Goal: Transaction & Acquisition: Book appointment/travel/reservation

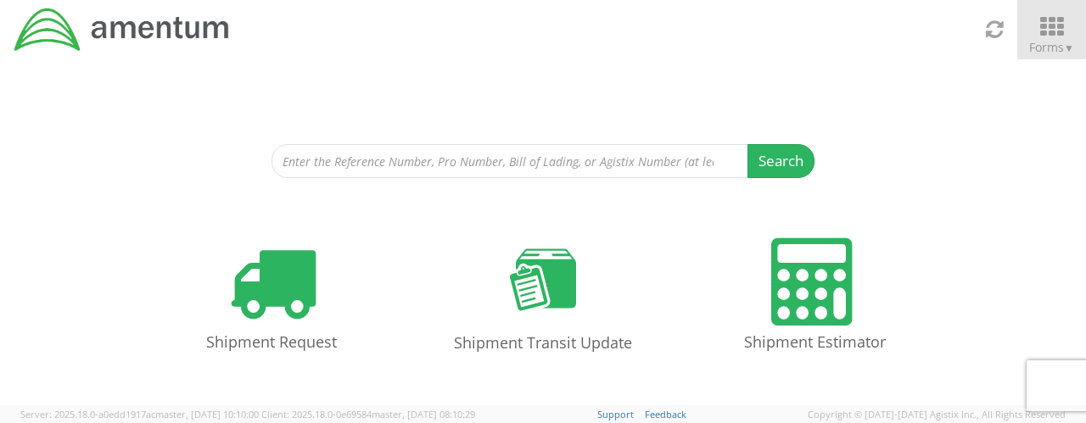
click at [1058, 40] on span "Forms ▼" at bounding box center [1051, 47] width 45 height 16
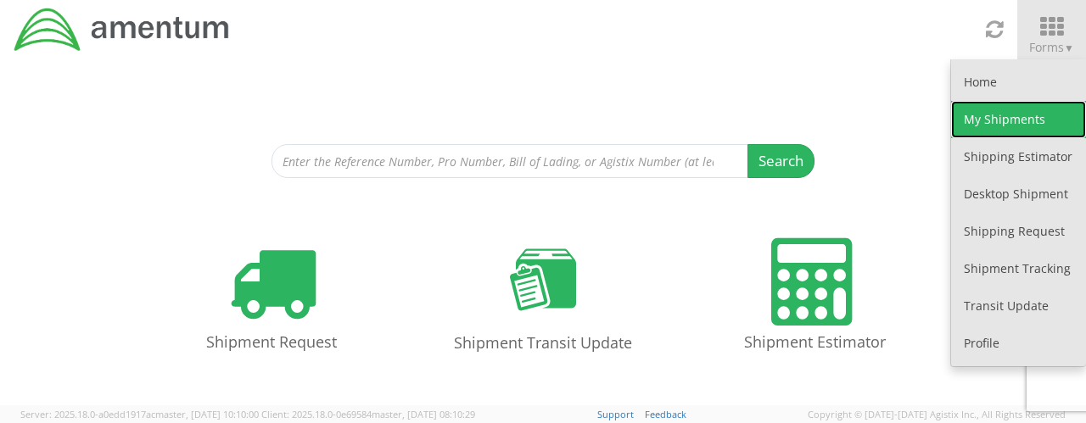
click at [1042, 132] on link "My Shipments" at bounding box center [1018, 119] width 135 height 37
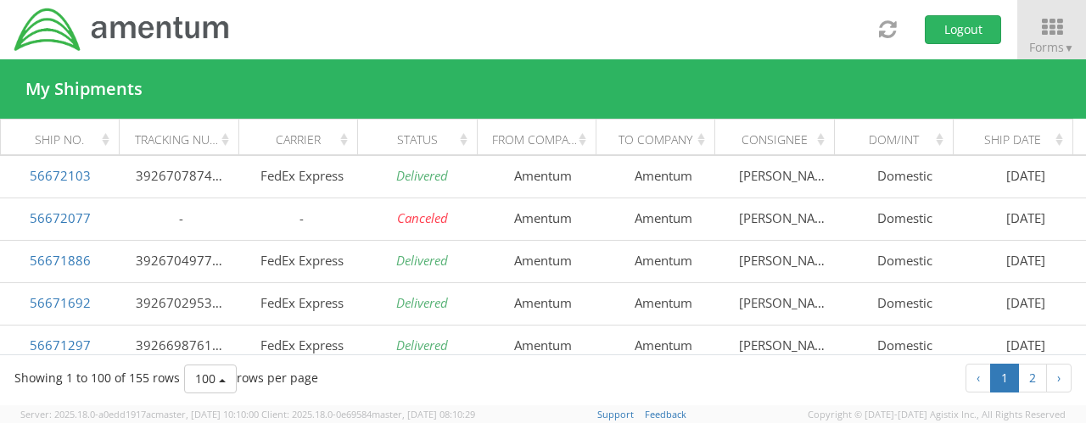
click at [691, 20] on div "Toggle navigation Logout Forms ▼ Home My Shipments Shipping Estimator Desktop S…" at bounding box center [543, 29] width 1086 height 59
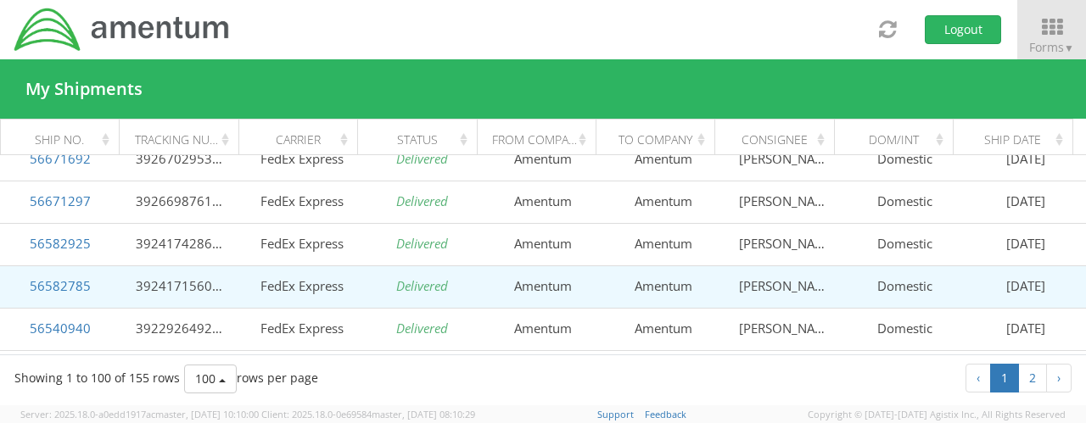
scroll to position [170, 0]
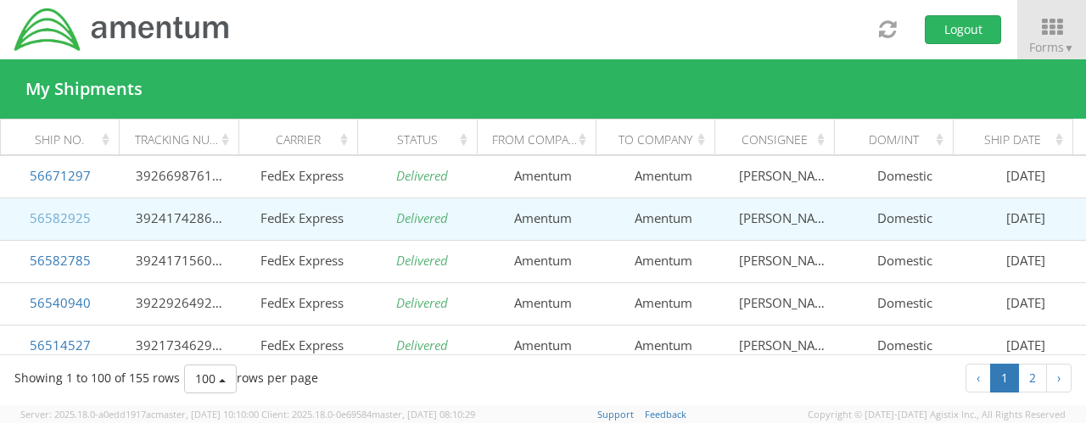
click at [61, 221] on link "56582925" at bounding box center [60, 218] width 61 height 17
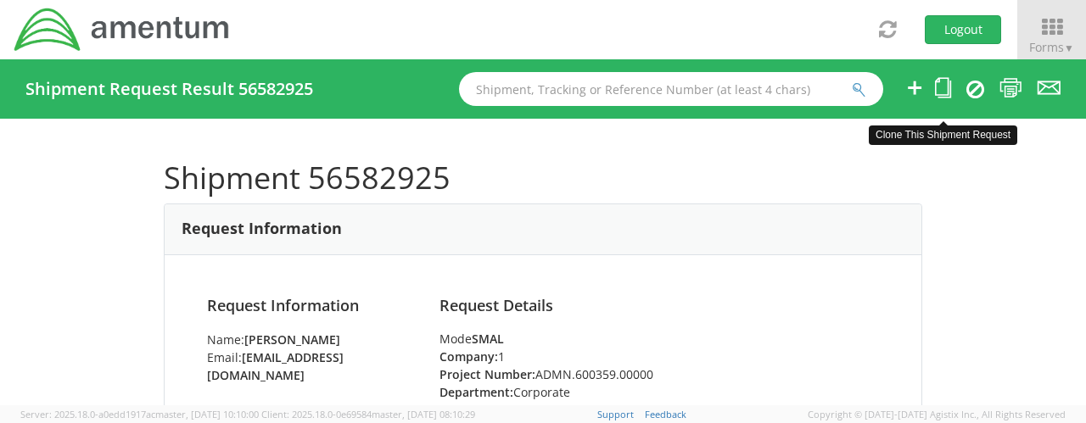
click at [946, 92] on icon at bounding box center [943, 87] width 16 height 21
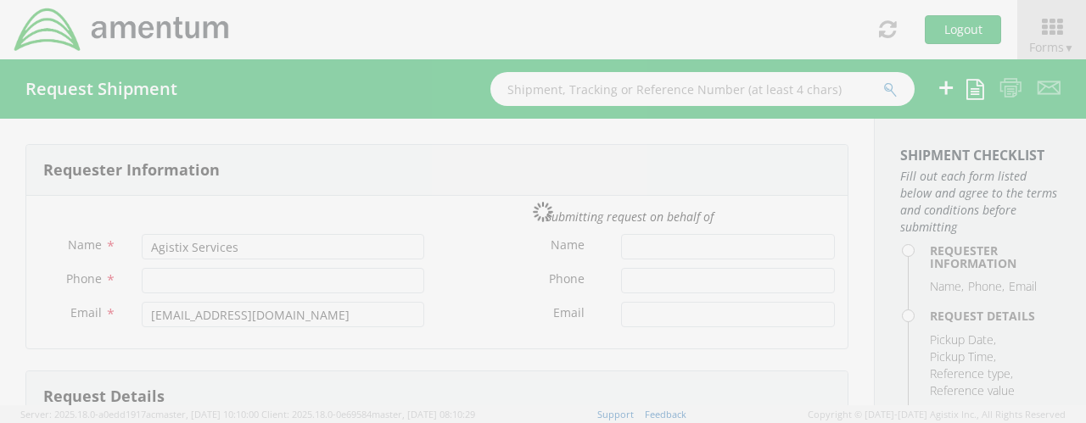
type input "[PERSON_NAME]"
type input "[PHONE_NUMBER]"
type input "[EMAIL_ADDRESS][DOMAIN_NAME]"
type input "[DATE]"
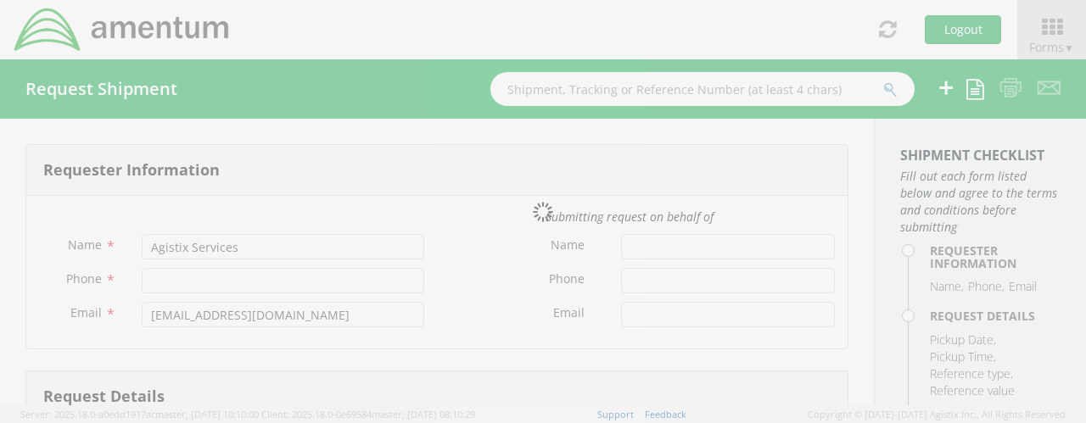
type input "Corporate"
type input "1"
select select
type input "Amentum"
type input "[STREET_ADDRESS]"
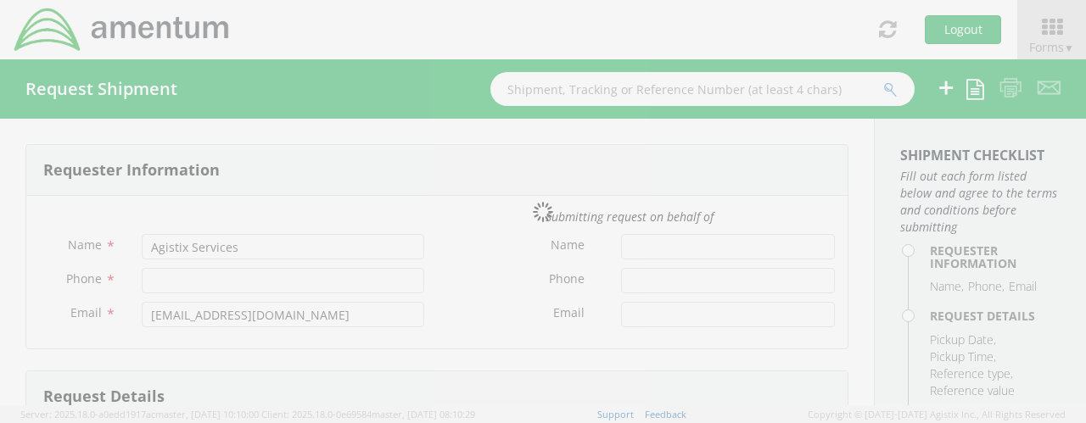
type input "Suite 300N"
type input "[GEOGRAPHIC_DATA]"
type input "22043"
type input "[PERSON_NAME]"
type input "5715316662"
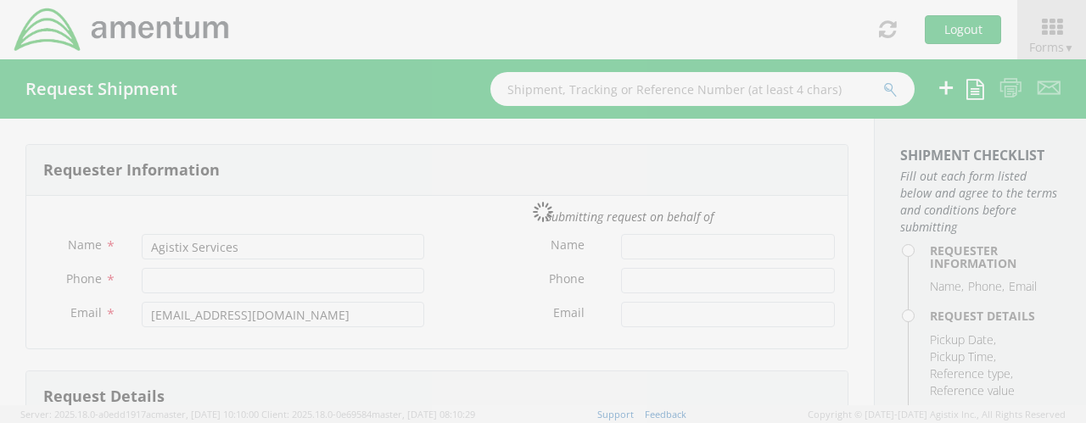
select select
type input "Amentum"
type input "[STREET_ADDRESS]"
type input "Bells"
type input "75414"
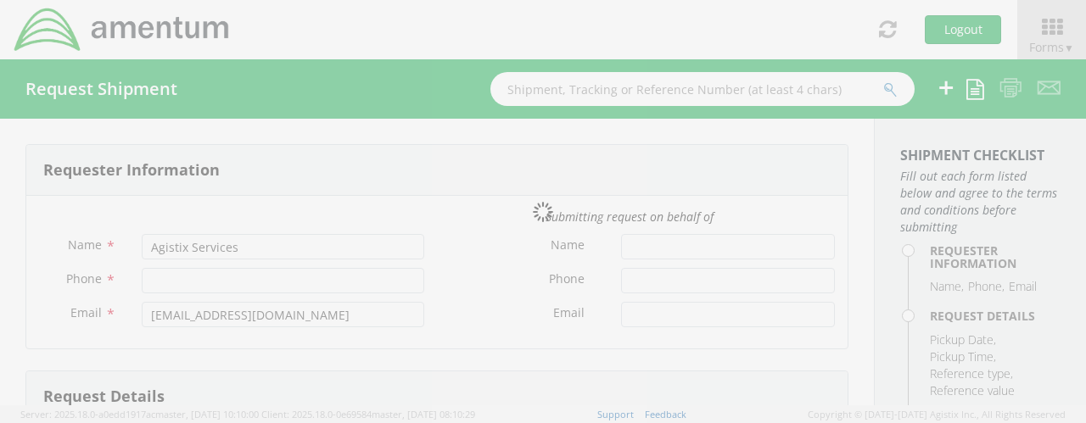
type input "[PERSON_NAME]"
type input "9032711922"
type input "1"
type input "9.5"
type input "12.5"
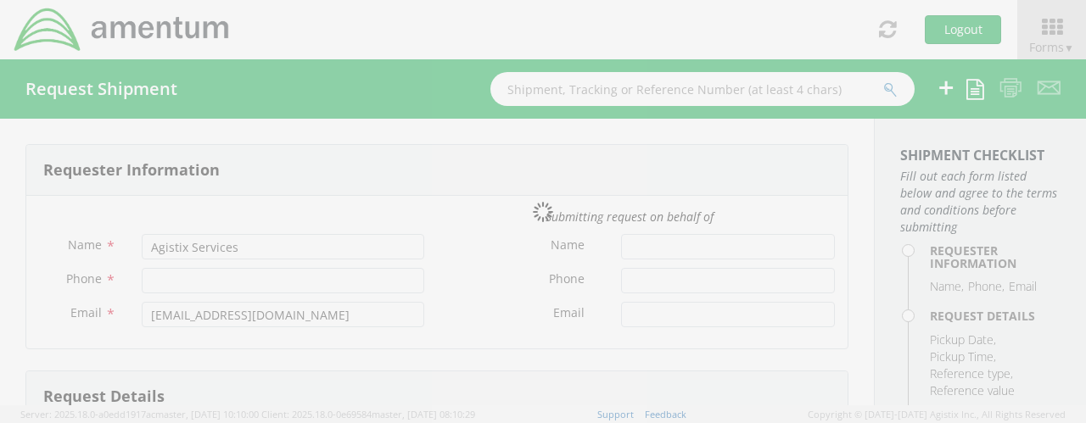
type input "0.25"
type input "1"
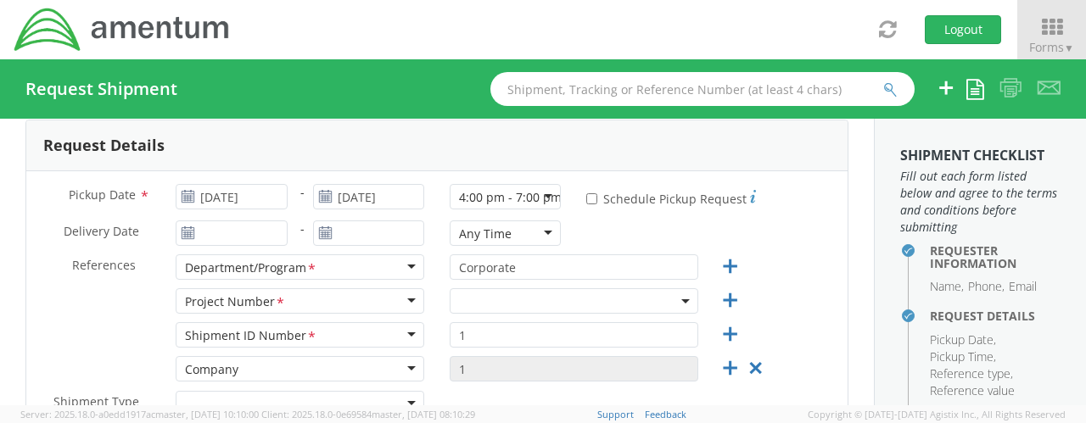
scroll to position [255, 0]
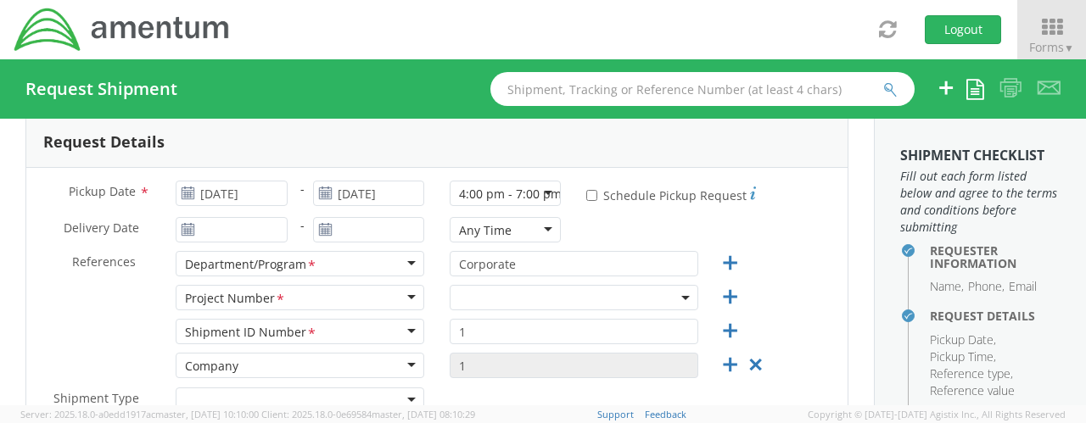
select select "ADMN.600359.00000"
click at [269, 189] on input "[DATE]" at bounding box center [231, 193] width 111 height 25
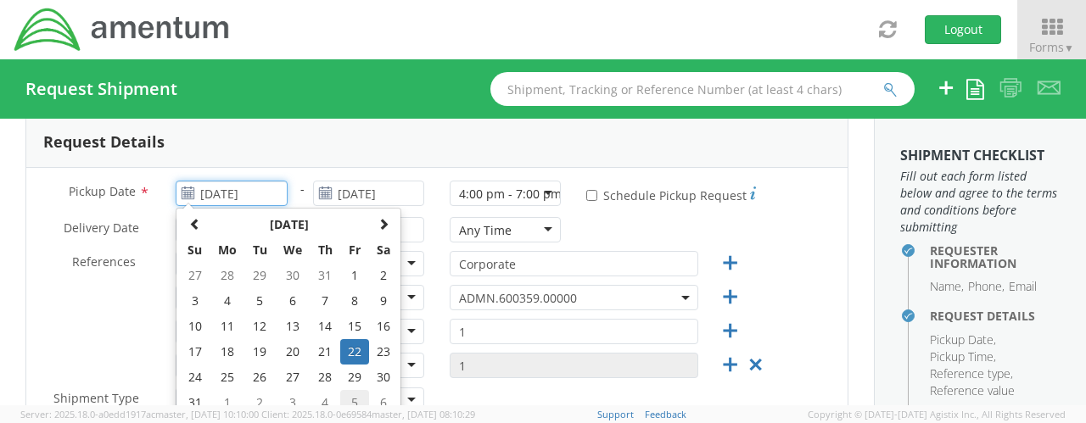
click at [353, 395] on td "5" at bounding box center [354, 402] width 29 height 25
type input "[DATE]"
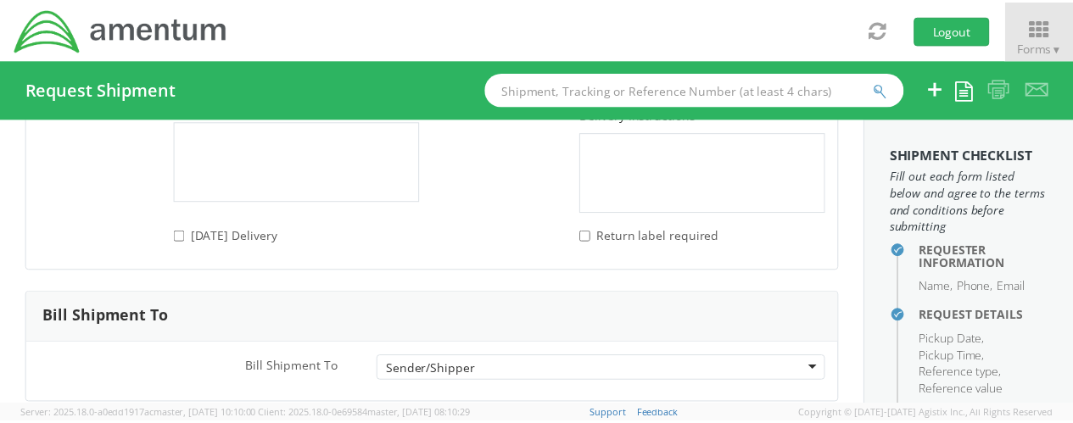
scroll to position [2475, 0]
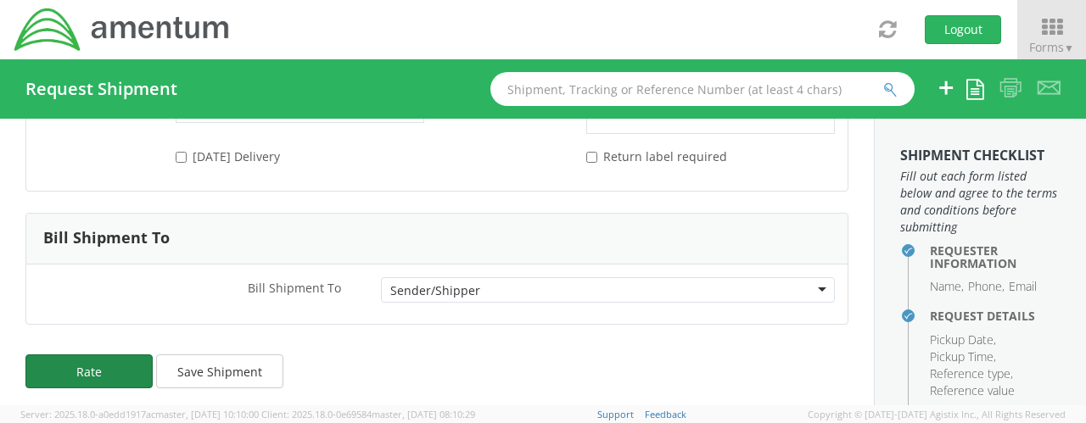
click at [117, 367] on button "Rate" at bounding box center [88, 372] width 127 height 34
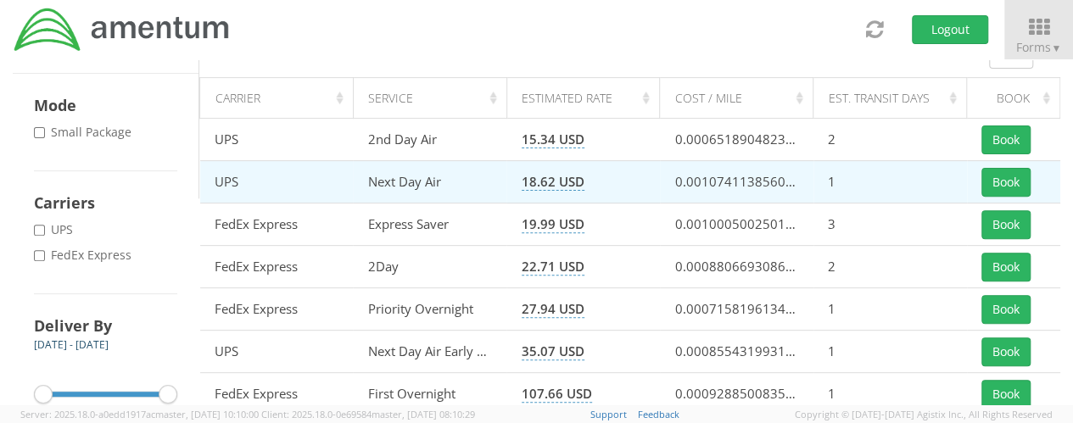
scroll to position [220, 0]
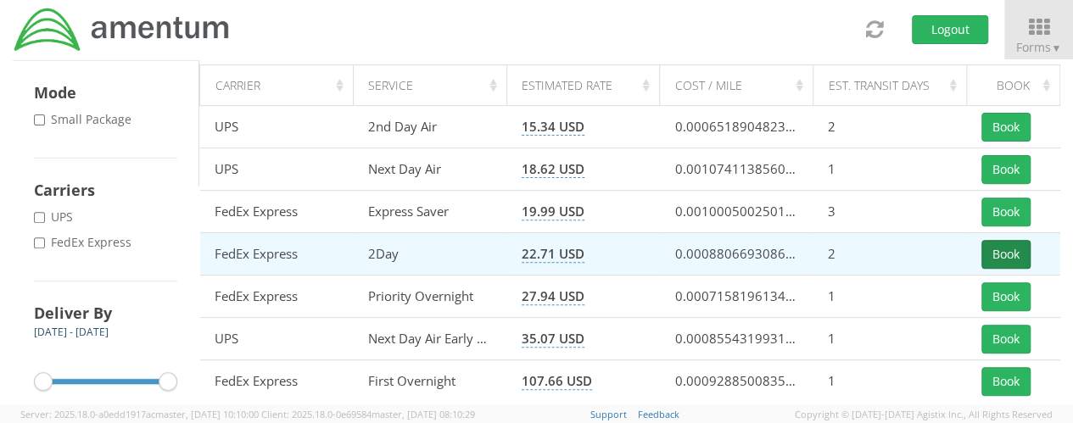
click at [1016, 255] on button "Book" at bounding box center [1006, 254] width 49 height 29
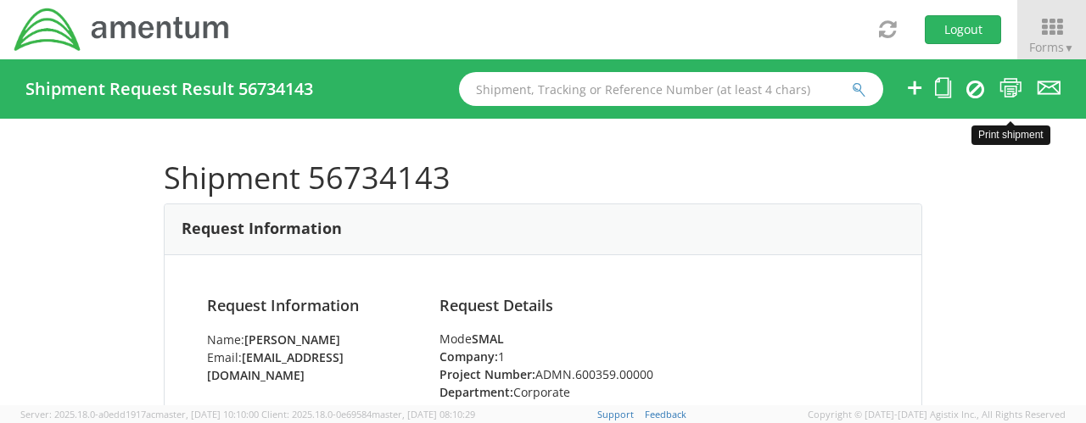
click at [1010, 87] on icon at bounding box center [1010, 87] width 23 height 21
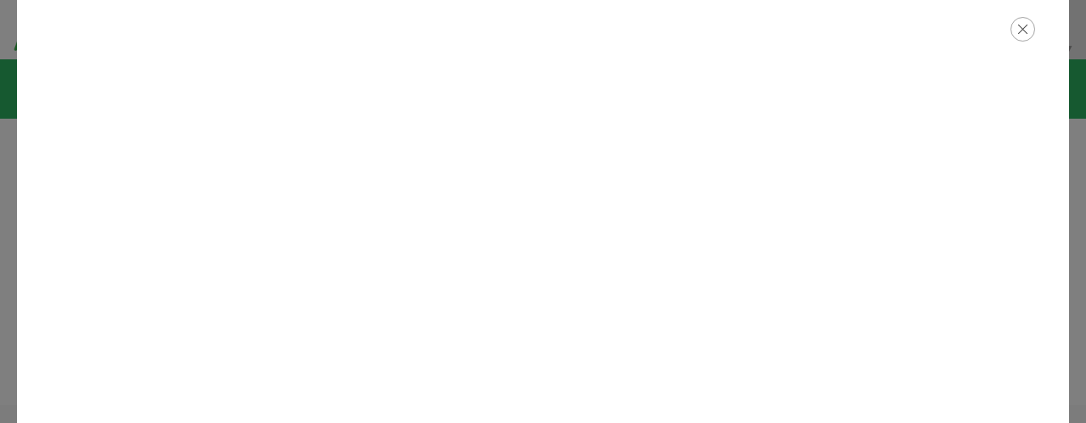
click at [1022, 32] on icon "button" at bounding box center [1022, 29] width 25 height 25
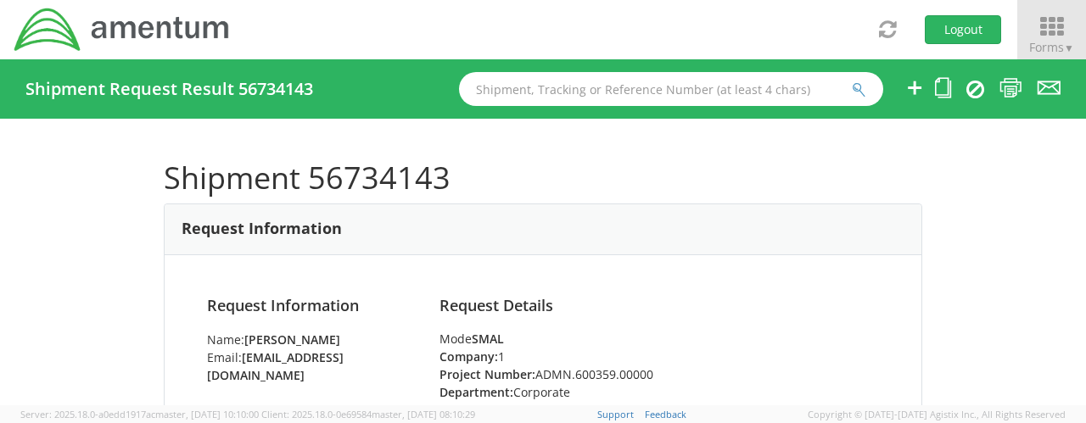
click at [1061, 30] on icon at bounding box center [1051, 27] width 79 height 24
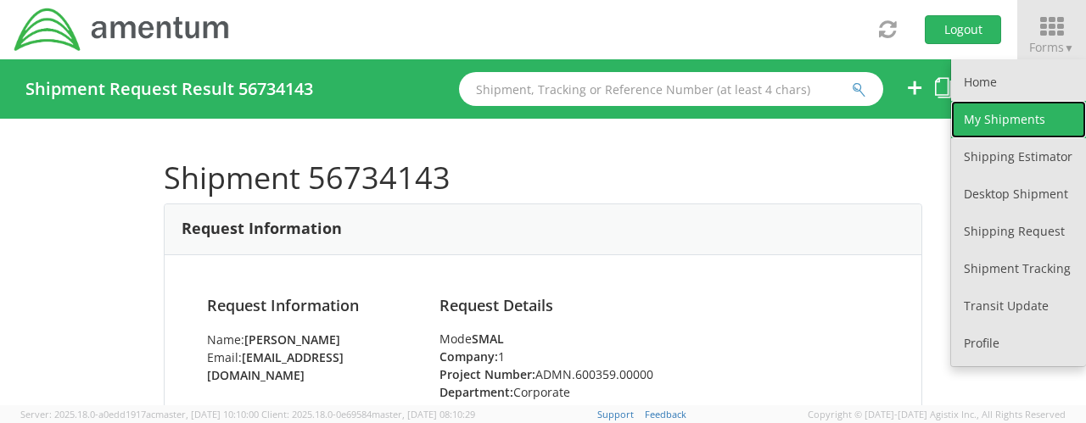
click at [1018, 123] on link "My Shipments" at bounding box center [1018, 119] width 135 height 37
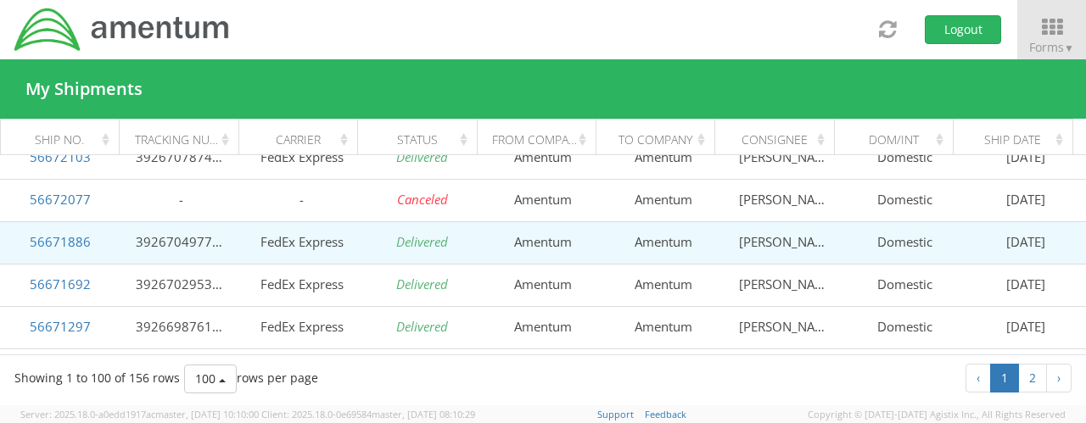
scroll to position [85, 0]
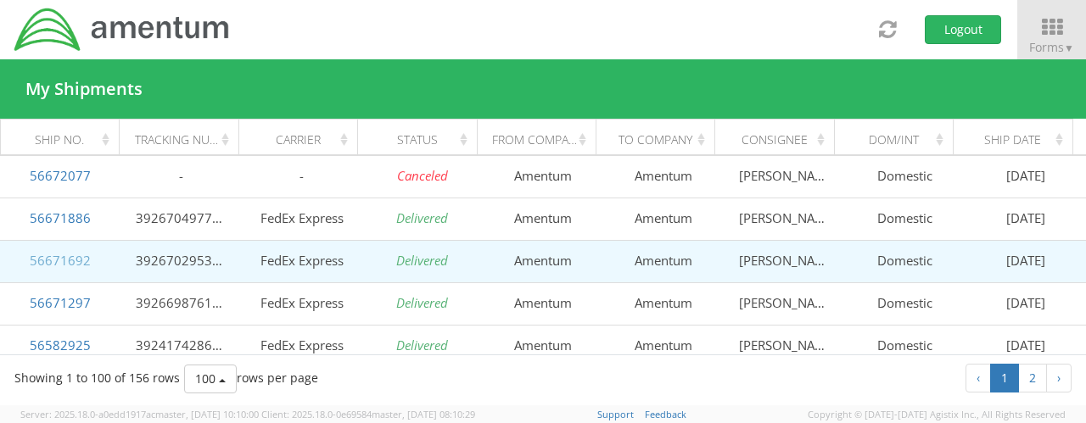
click at [53, 259] on link "56671692" at bounding box center [60, 260] width 61 height 17
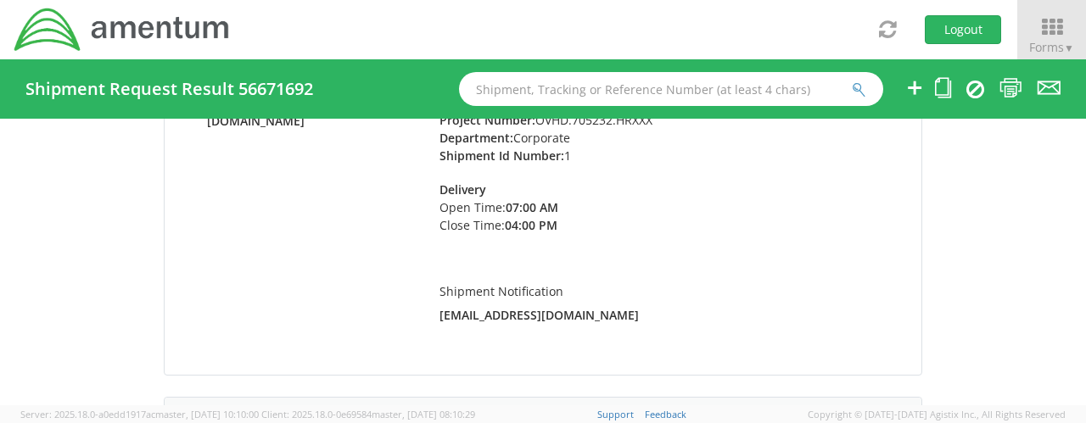
scroll to position [85, 0]
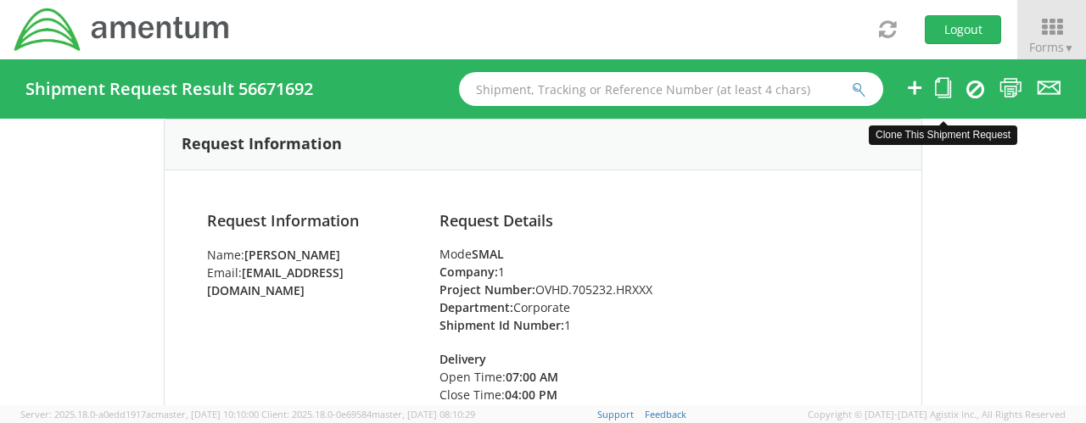
click at [945, 98] on icon at bounding box center [943, 87] width 16 height 21
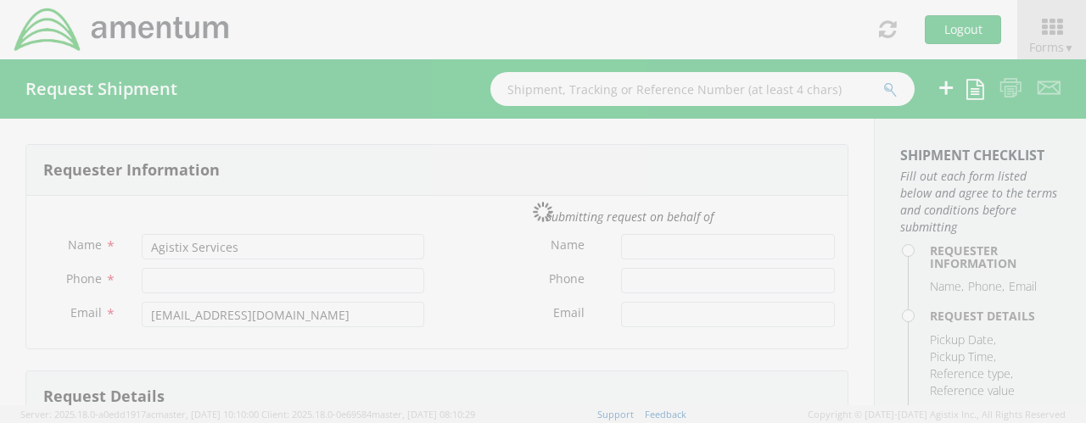
type input "[PERSON_NAME]"
type input "[PHONE_NUMBER]"
type input "[EMAIL_ADDRESS][DOMAIN_NAME]"
type input "[DATE]"
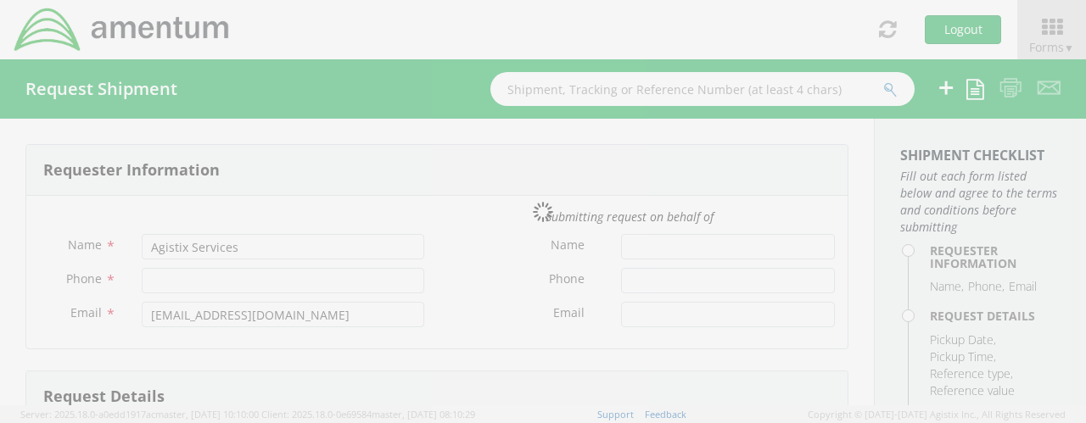
type input "Corporate"
type input "1"
select select
type input "Amentum"
type input "[STREET_ADDRESS]"
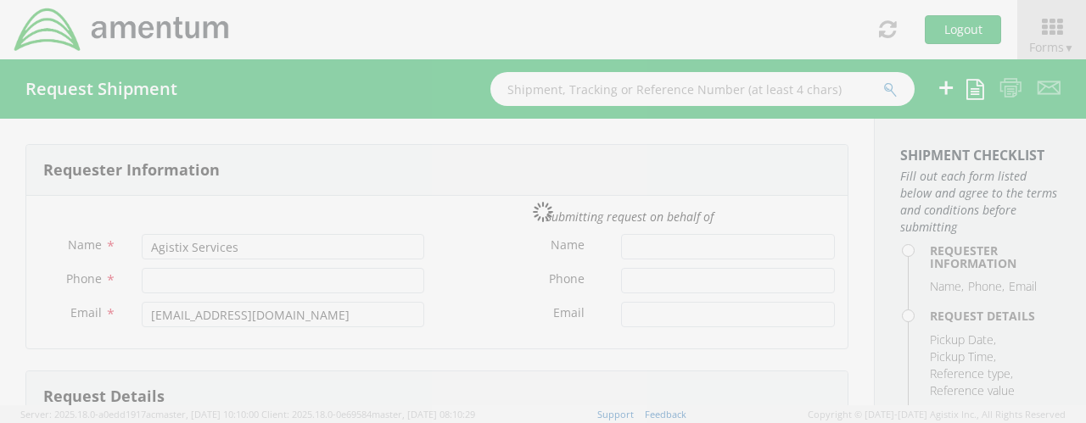
type input "Suite 300N"
type input "[GEOGRAPHIC_DATA]"
type input "22043"
type input "[PERSON_NAME]"
type input "5715316662"
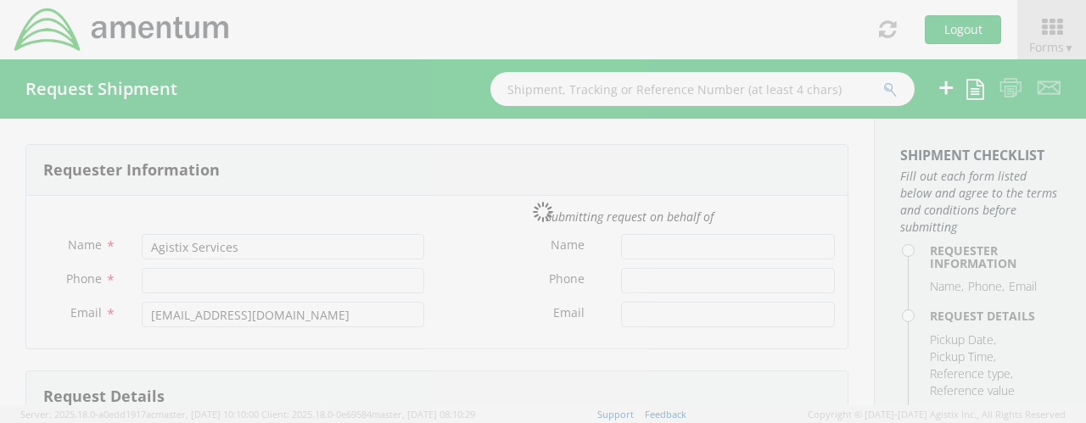
select select
type input "Amentum"
type input "[STREET_ADDRESS][PERSON_NAME]"
type input "Suite A"
type input "[GEOGRAPHIC_DATA]"
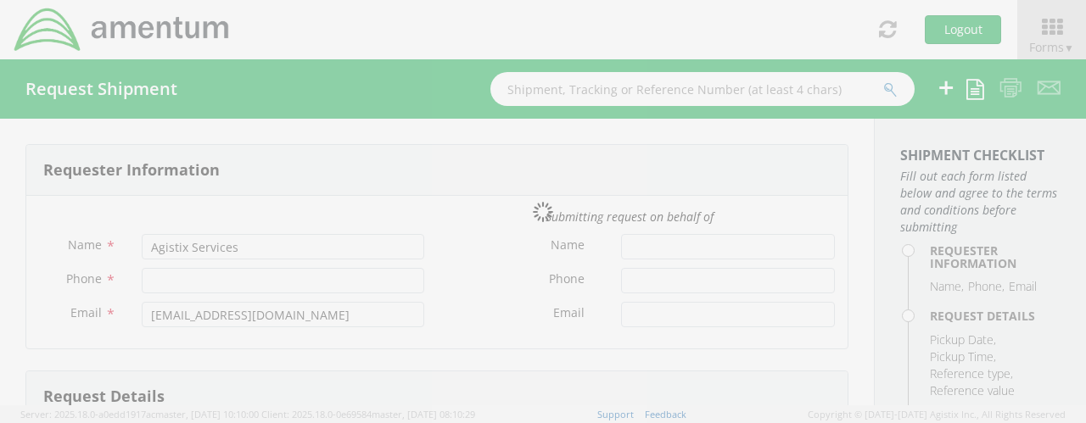
type input "89119"
type input "[PERSON_NAME]"
type input "[PHONE_NUMBER]"
type input "1"
type input "9.5"
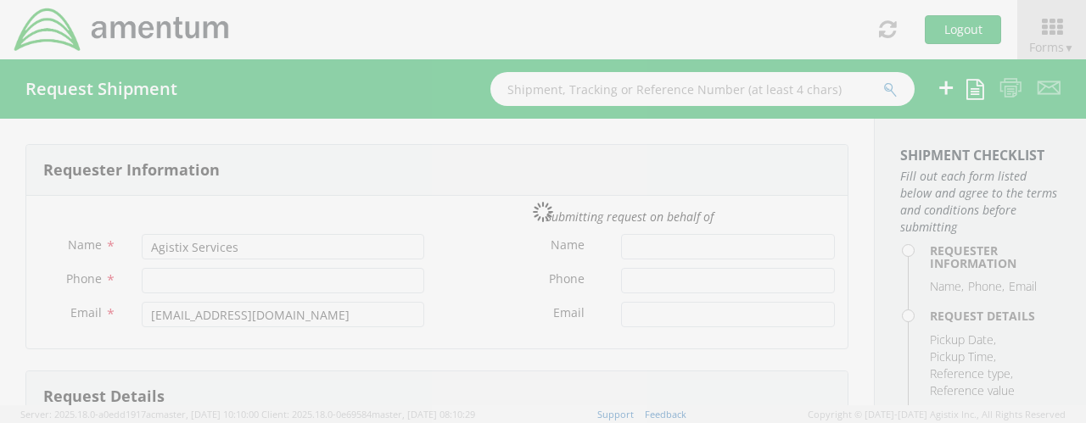
type input "12.5"
type input "0.25"
type input "1"
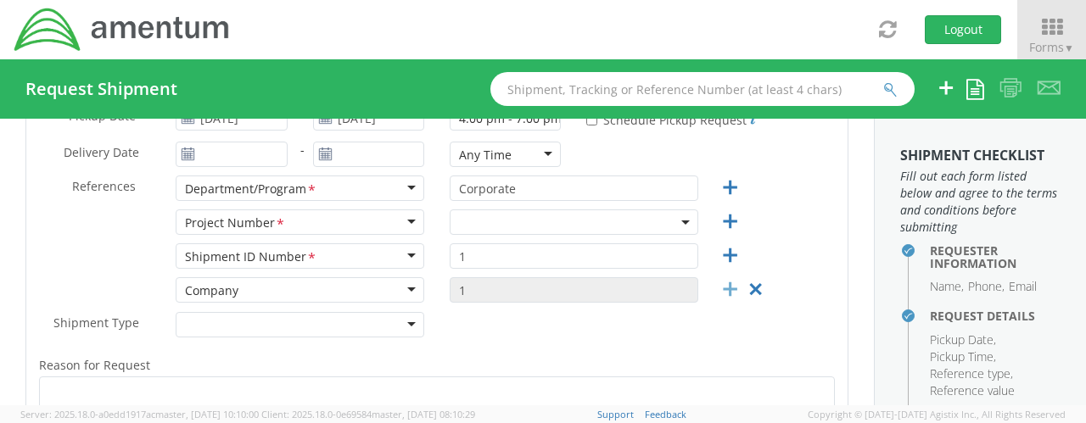
scroll to position [255, 0]
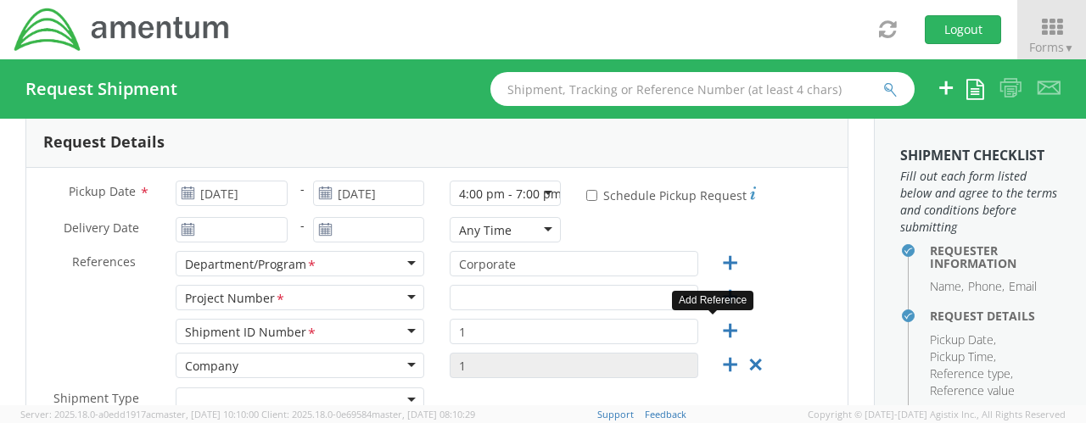
select select "OCCP.705446.FLCVA"
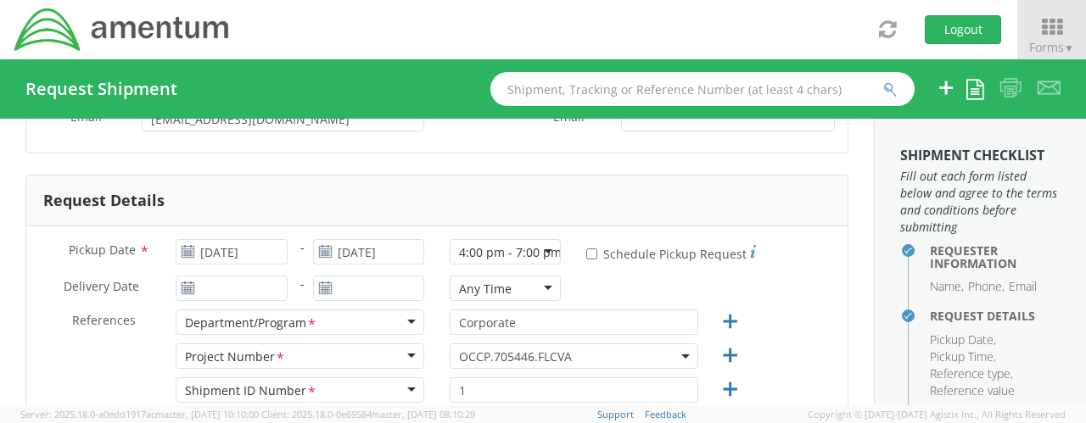
scroll to position [170, 0]
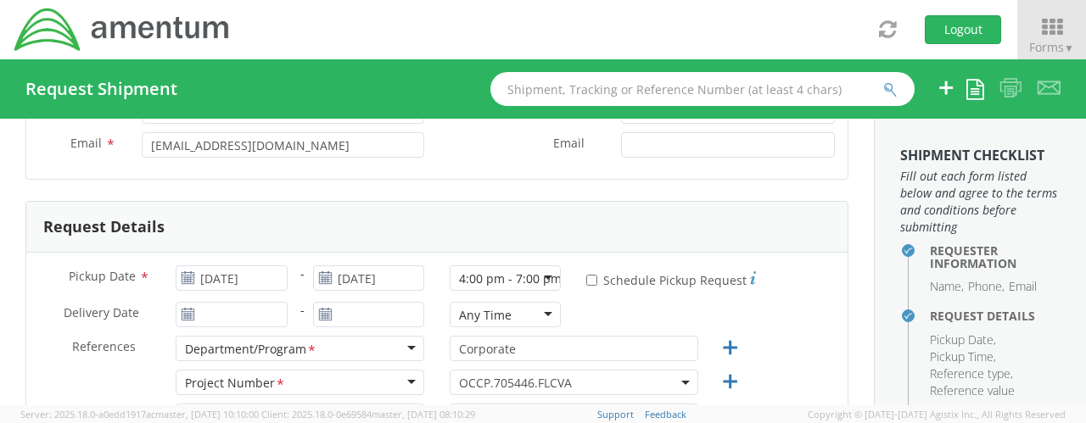
click at [668, 378] on span "OCCP.705446.FLCVA" at bounding box center [574, 383] width 230 height 16
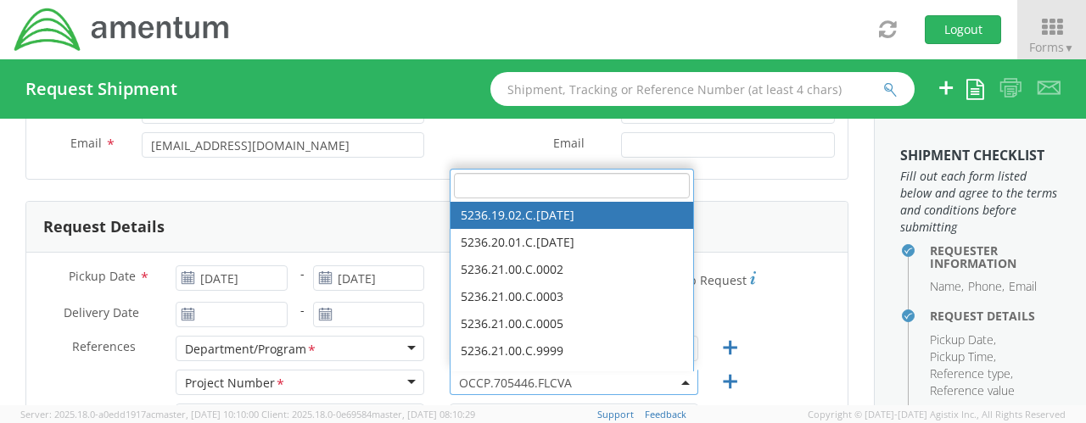
click at [472, 189] on input "search" at bounding box center [572, 185] width 236 height 25
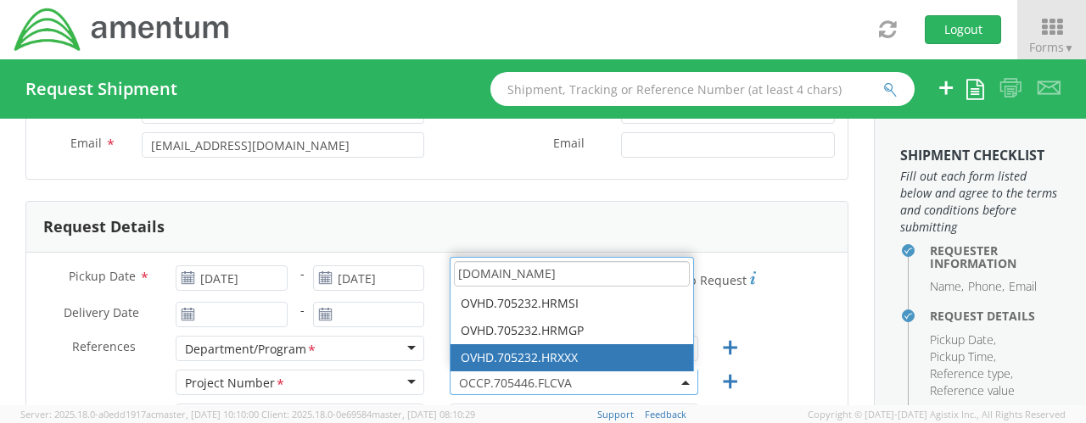
type input "[DOMAIN_NAME]"
select select "OVHD.705232.HRXXX"
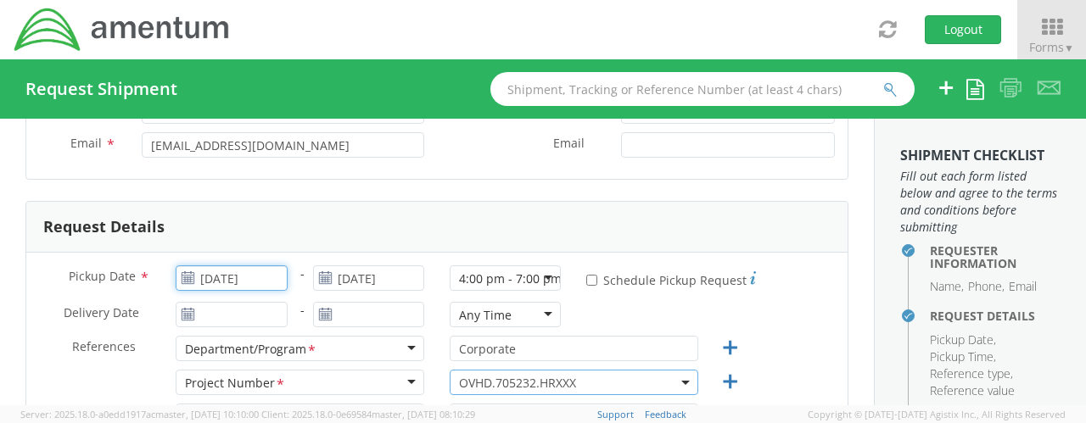
click at [212, 272] on input "[DATE]" at bounding box center [231, 278] width 111 height 25
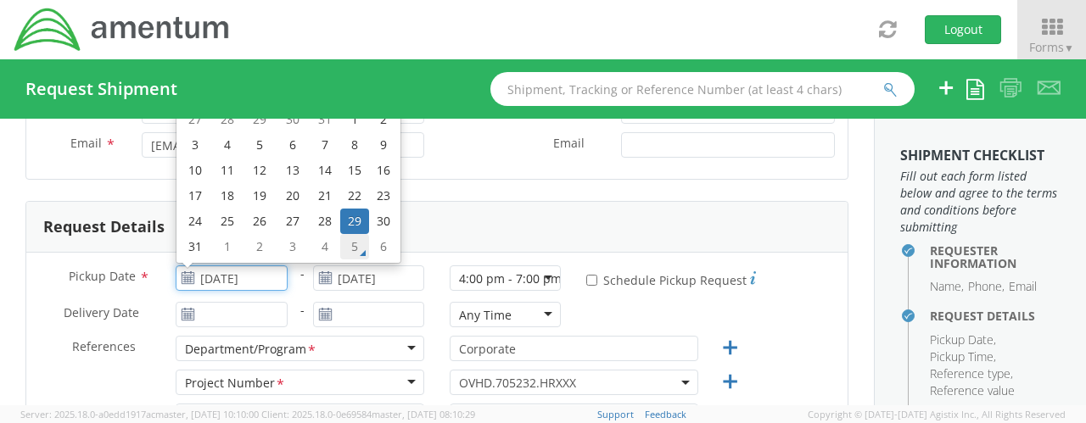
click at [356, 253] on td "5" at bounding box center [354, 246] width 29 height 25
type input "[DATE]"
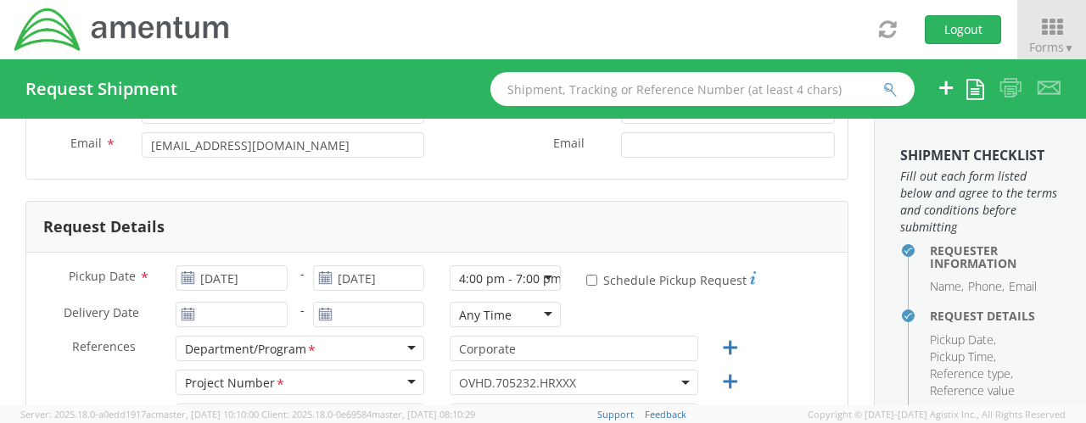
click at [811, 283] on div "* Schedule Pickup Request" at bounding box center [710, 280] width 249 height 28
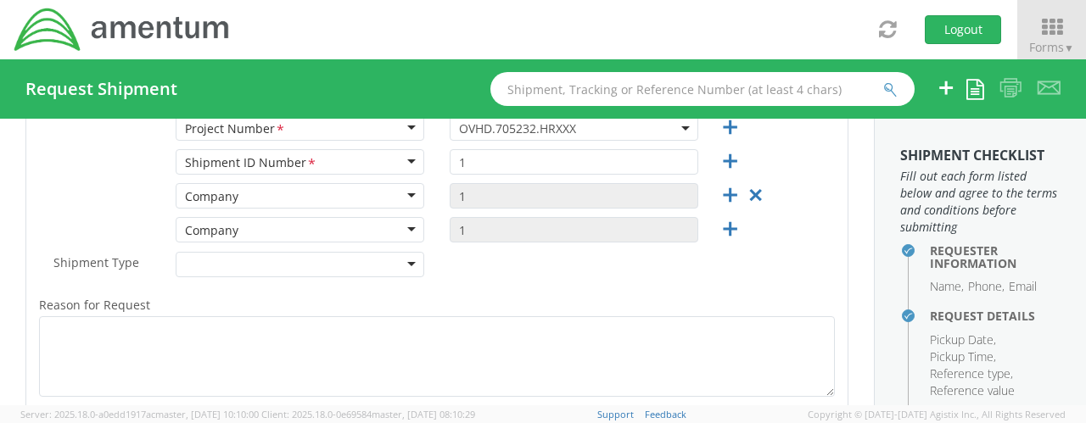
scroll to position [339, 0]
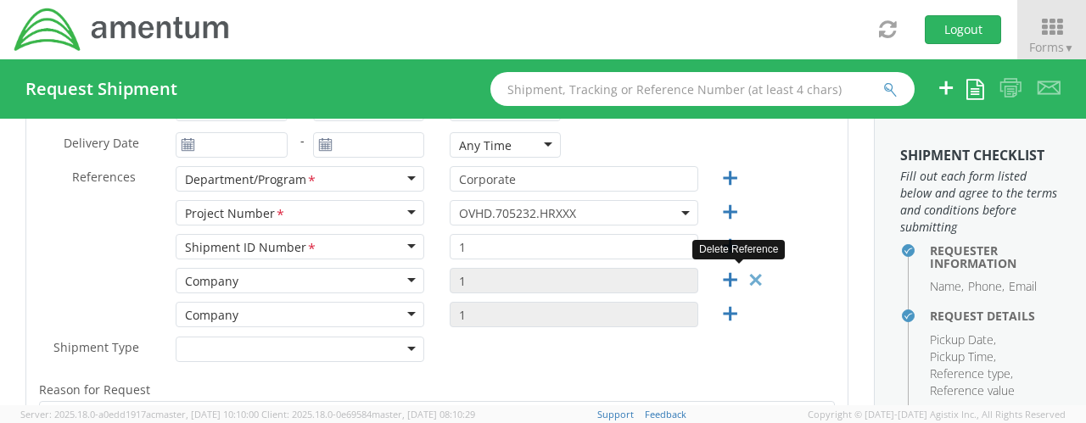
click at [753, 279] on icon at bounding box center [755, 280] width 21 height 21
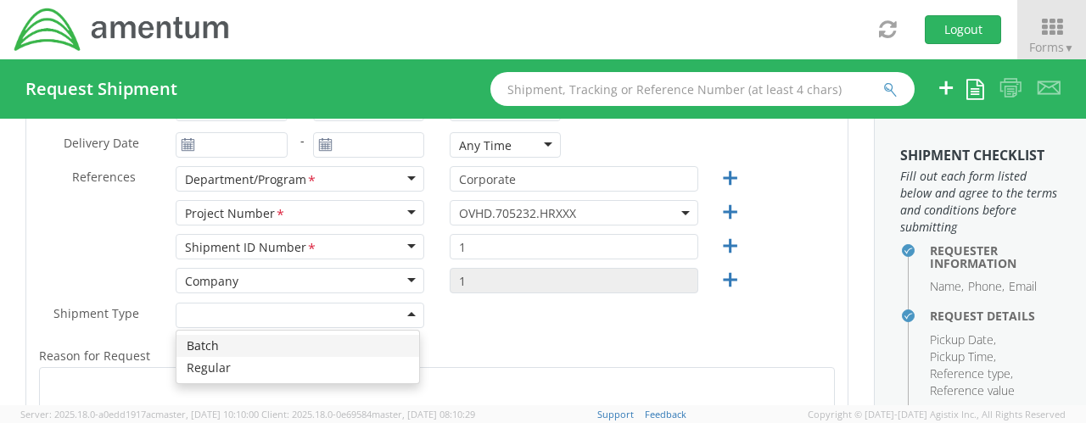
click at [406, 308] on div at bounding box center [300, 315] width 249 height 25
click at [453, 323] on div "Shipment Type * Batch Regular" at bounding box center [436, 320] width 821 height 34
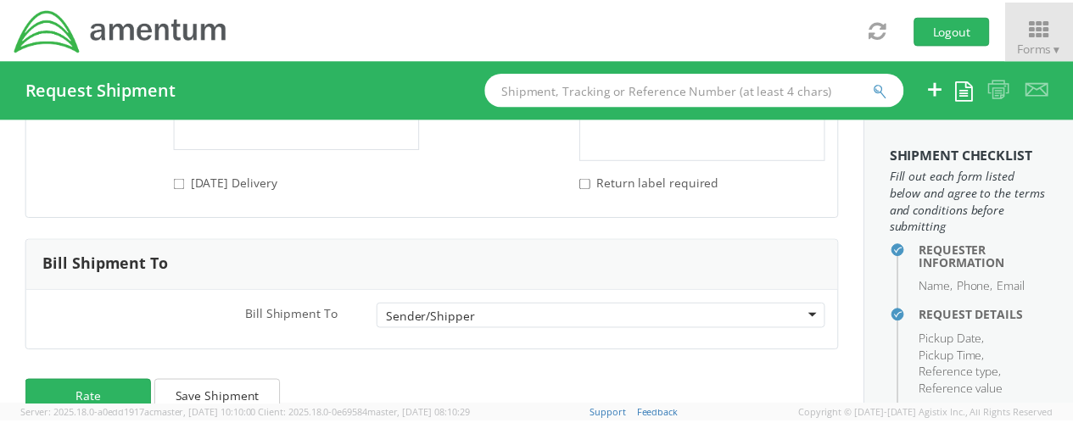
scroll to position [2475, 0]
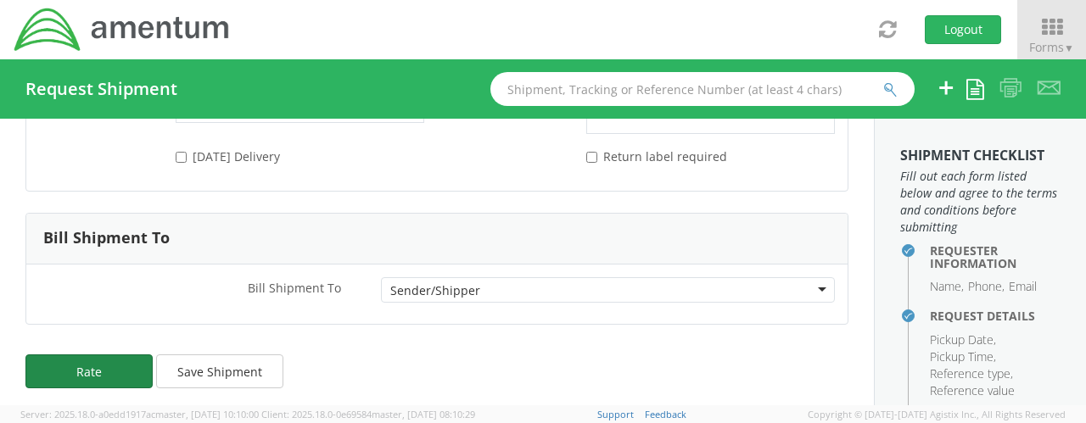
click at [126, 370] on button "Rate" at bounding box center [88, 372] width 127 height 34
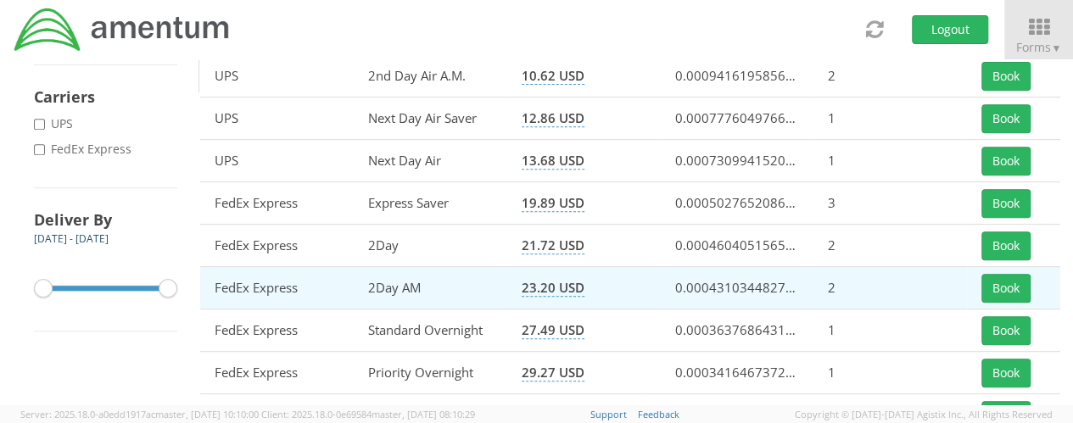
scroll to position [339, 0]
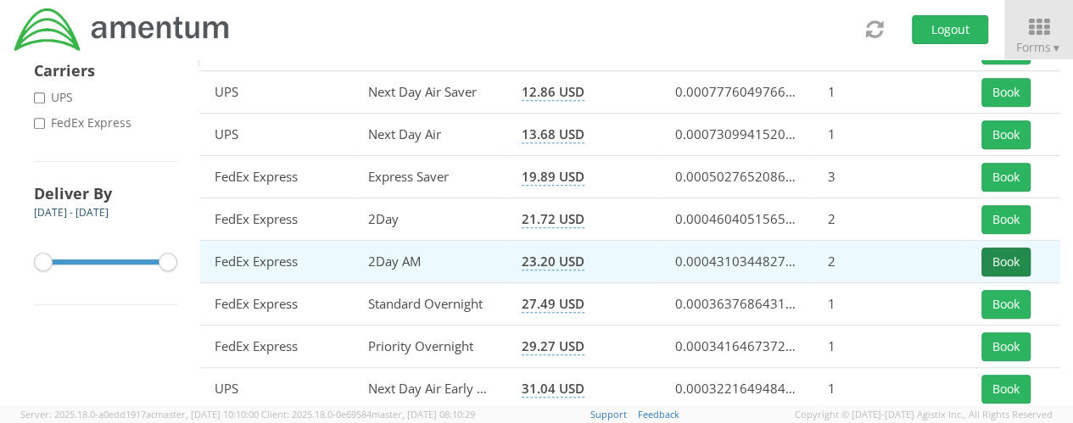
click at [1018, 260] on button "Book" at bounding box center [1006, 262] width 49 height 29
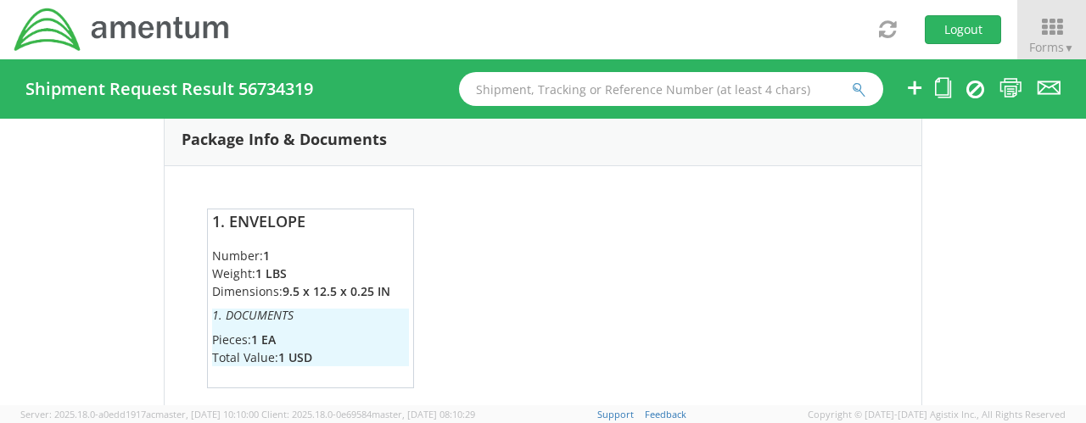
scroll to position [1429, 0]
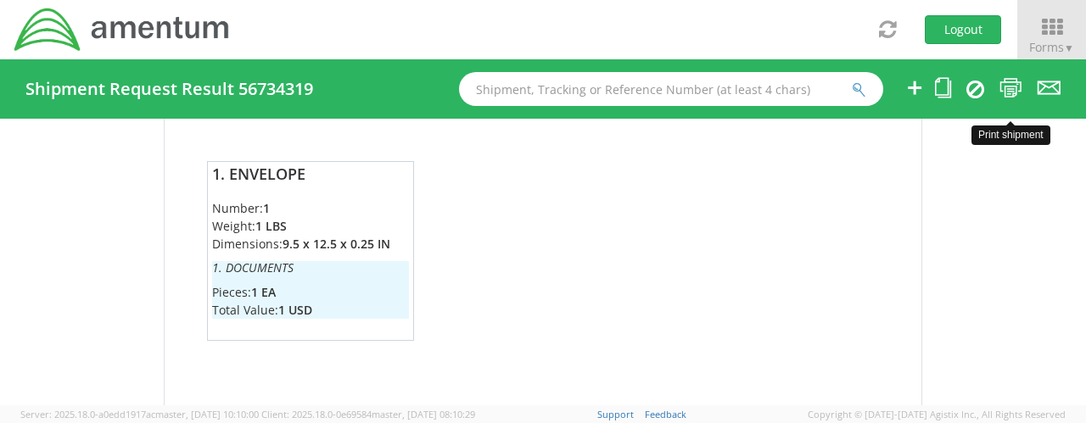
click at [1013, 87] on icon at bounding box center [1010, 87] width 23 height 21
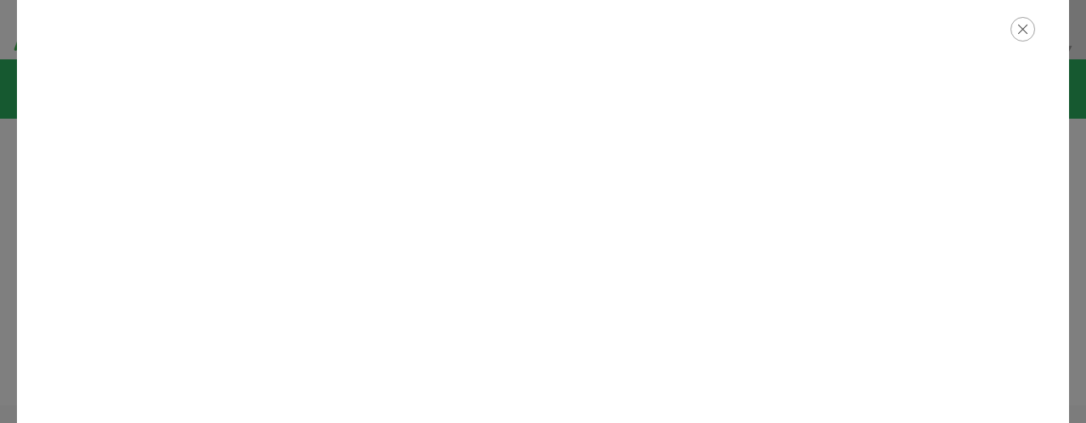
click at [1023, 31] on icon "button" at bounding box center [1022, 29] width 25 height 25
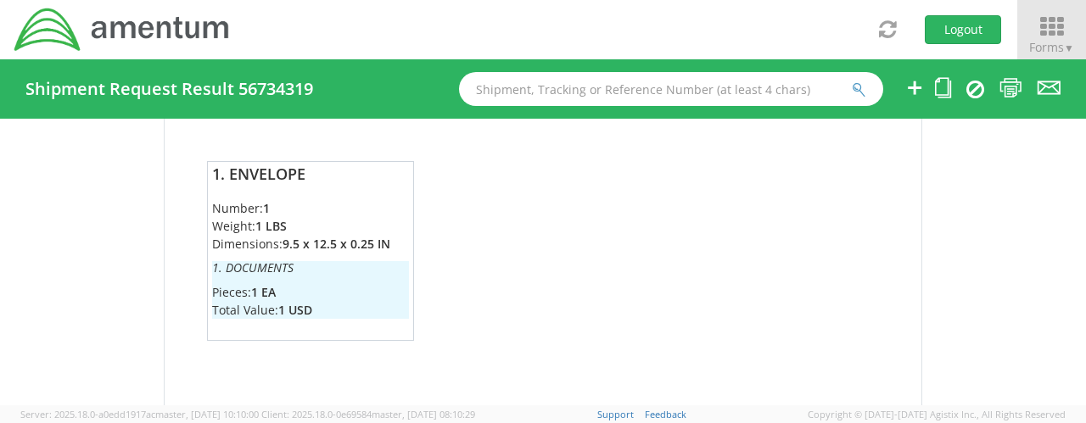
click at [1052, 20] on icon at bounding box center [1051, 27] width 79 height 24
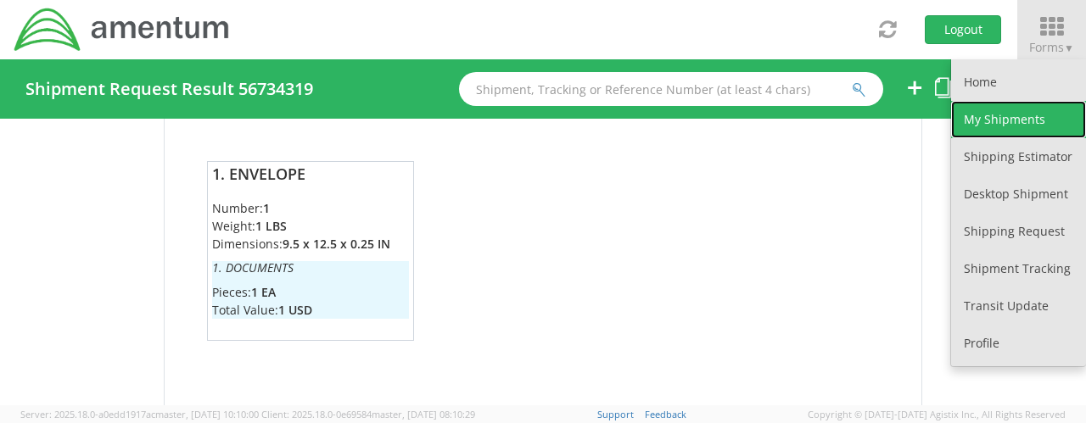
click at [985, 115] on link "My Shipments" at bounding box center [1018, 119] width 135 height 37
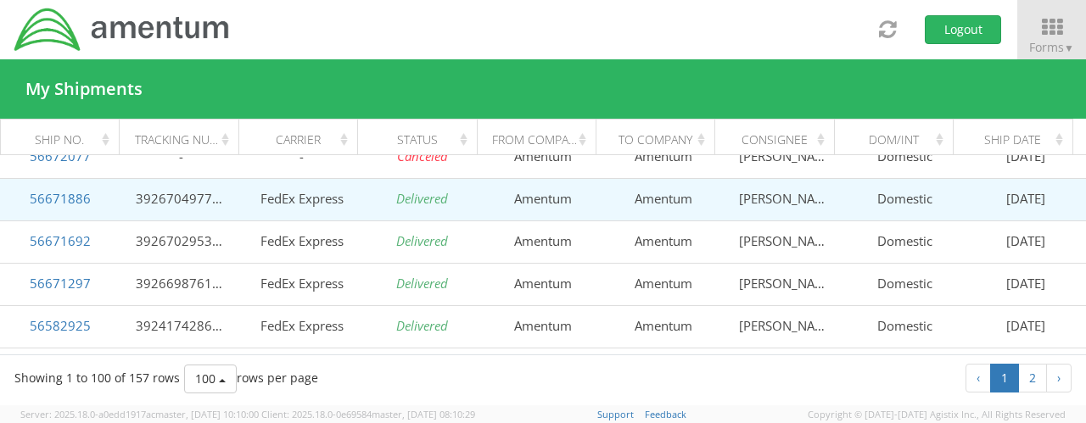
scroll to position [170, 0]
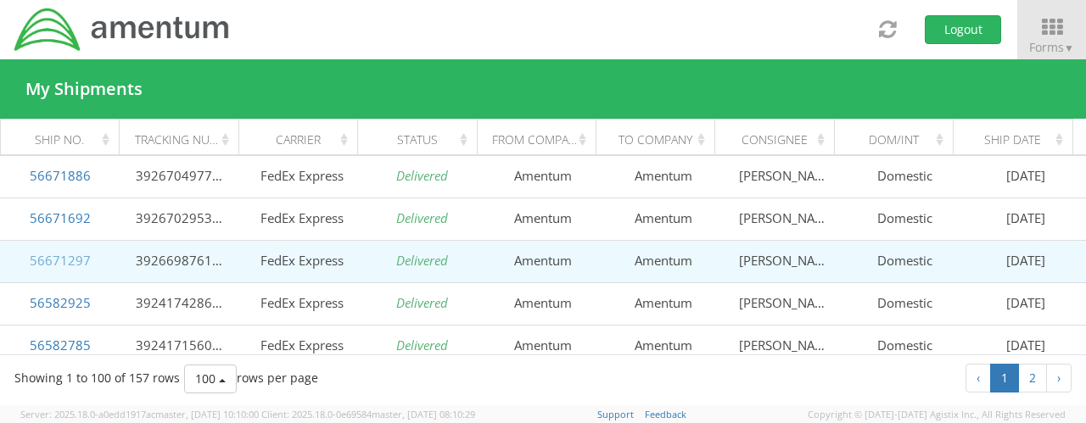
click at [54, 265] on link "56671297" at bounding box center [60, 260] width 61 height 17
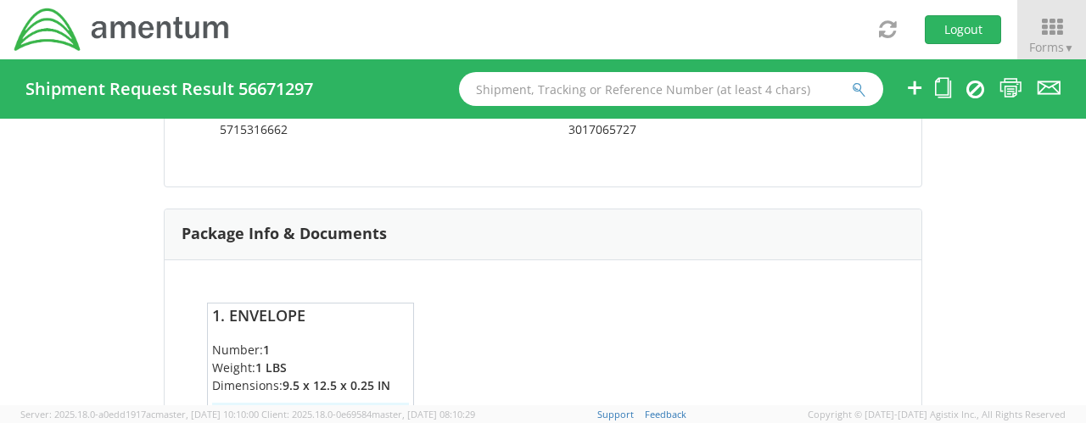
scroll to position [1423, 0]
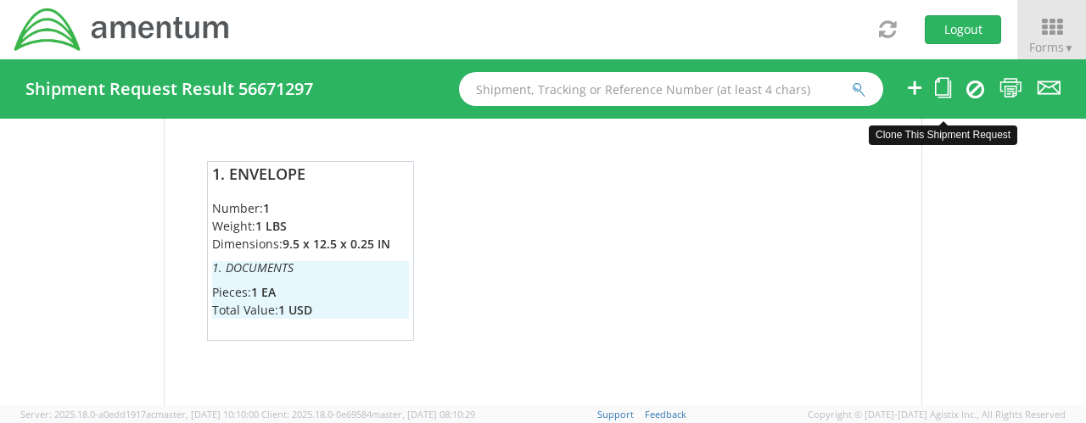
click at [945, 86] on icon at bounding box center [943, 87] width 16 height 21
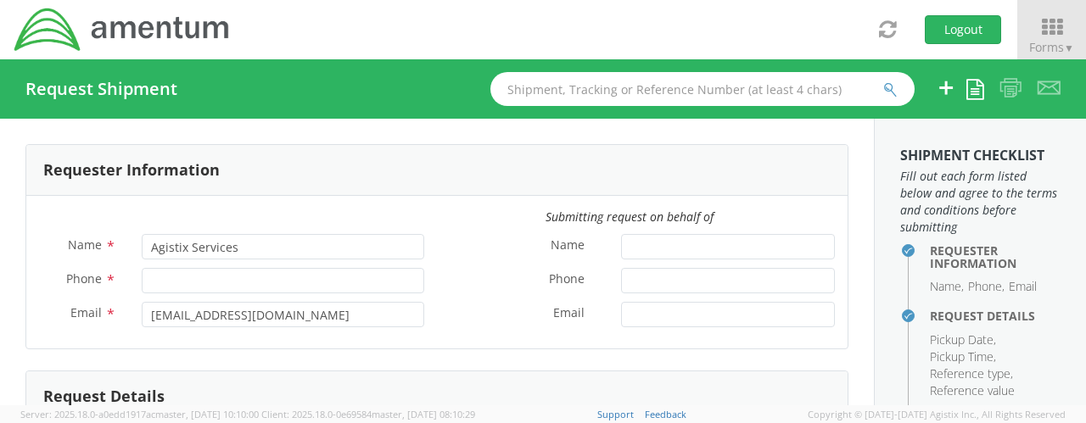
type input "[PERSON_NAME]"
type input "[PHONE_NUMBER]"
type input "[EMAIL_ADDRESS][DOMAIN_NAME]"
type input "[DATE]"
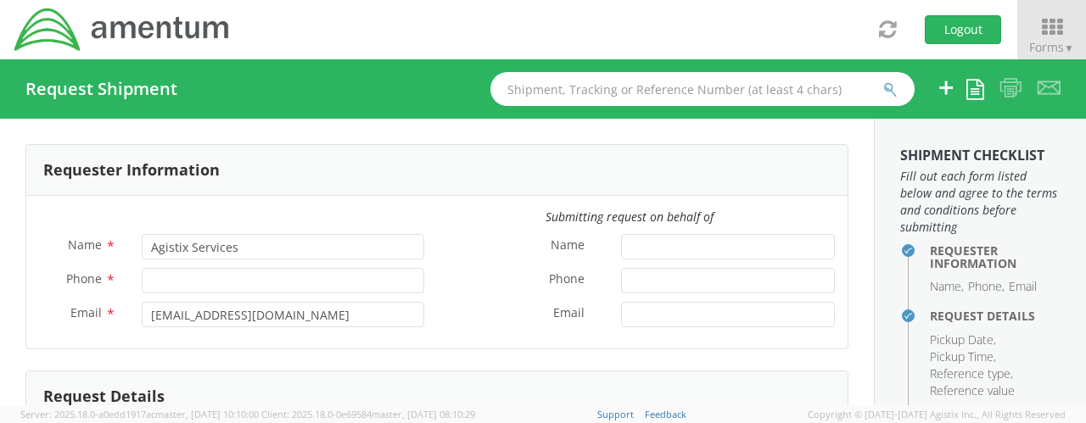
type input "Corporate"
type input "1"
select select
type input "Amentum"
type input "[STREET_ADDRESS]"
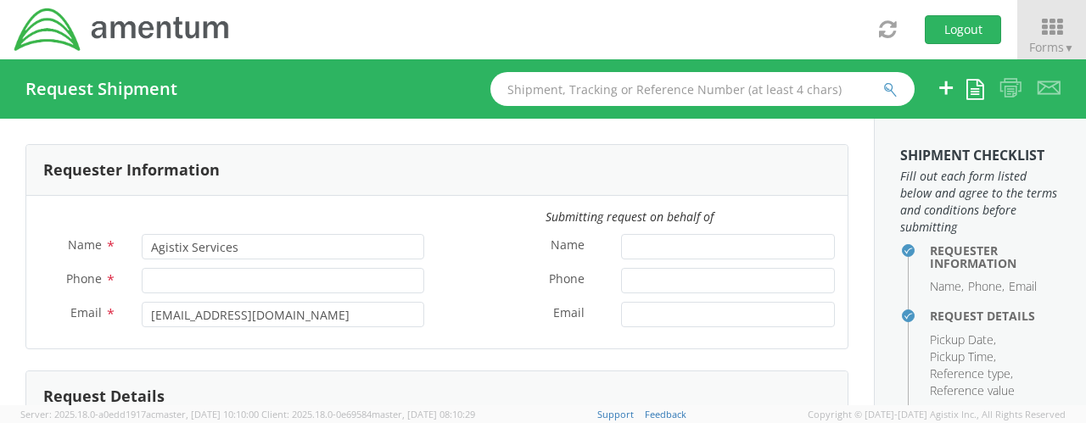
type input "Suite 300N"
type input "[GEOGRAPHIC_DATA]"
type input "22043"
type input "[PERSON_NAME]"
type input "5715316662"
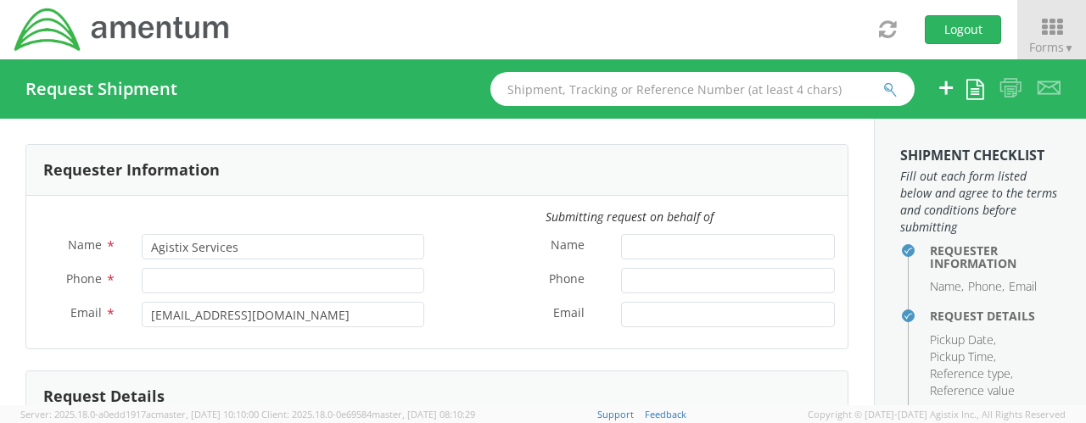
select select
type input "Amentum"
type input "[STREET_ADDRESS][PERSON_NAME]"
type input "Suite 200"
type input "[GEOGRAPHIC_DATA]"
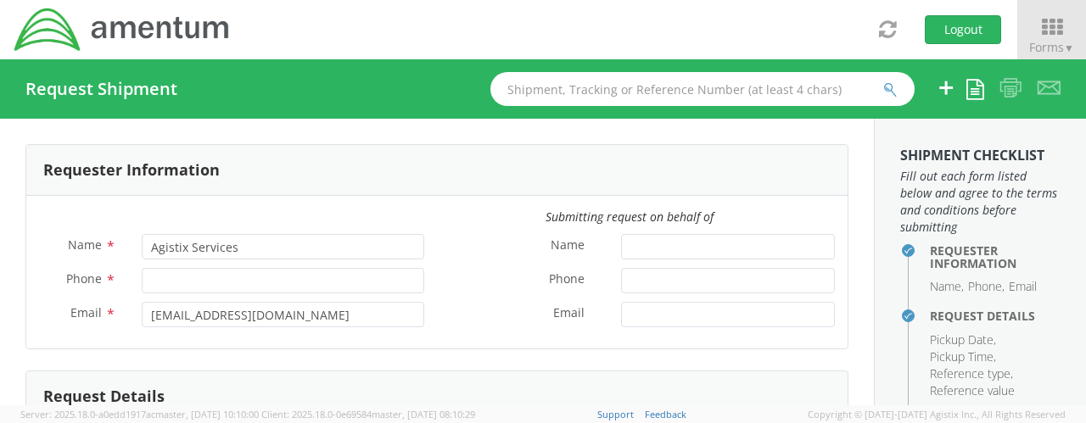
type input "20876"
type input "[PERSON_NAME]"
type input "3017065727"
select select "OCCP.705446.FLCVA"
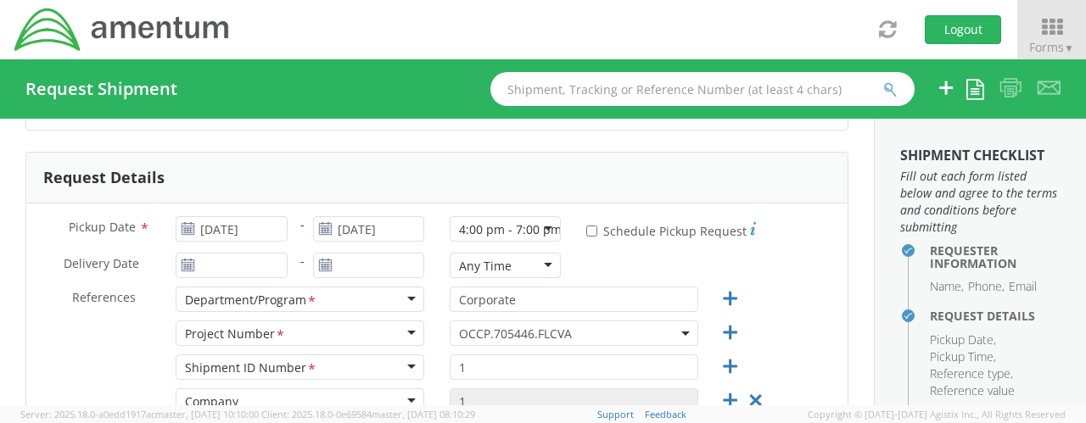
scroll to position [255, 0]
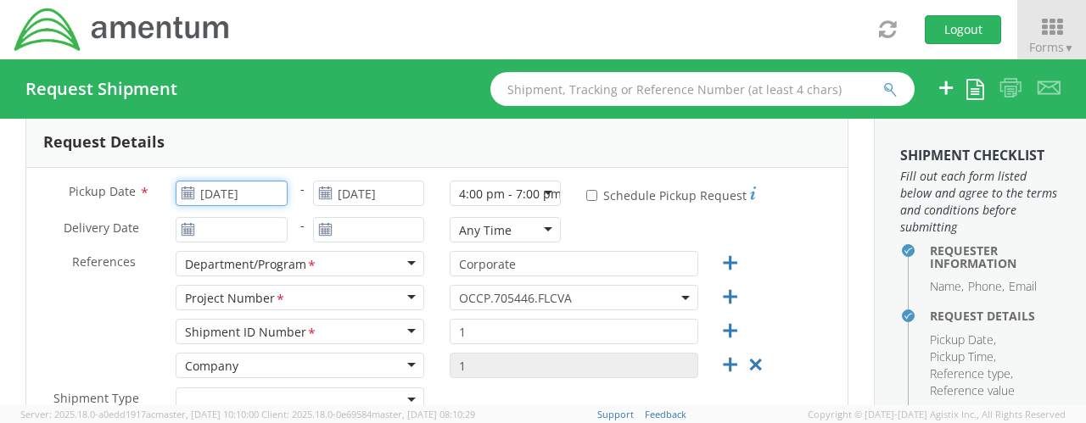
click at [241, 193] on input "[DATE]" at bounding box center [231, 193] width 111 height 25
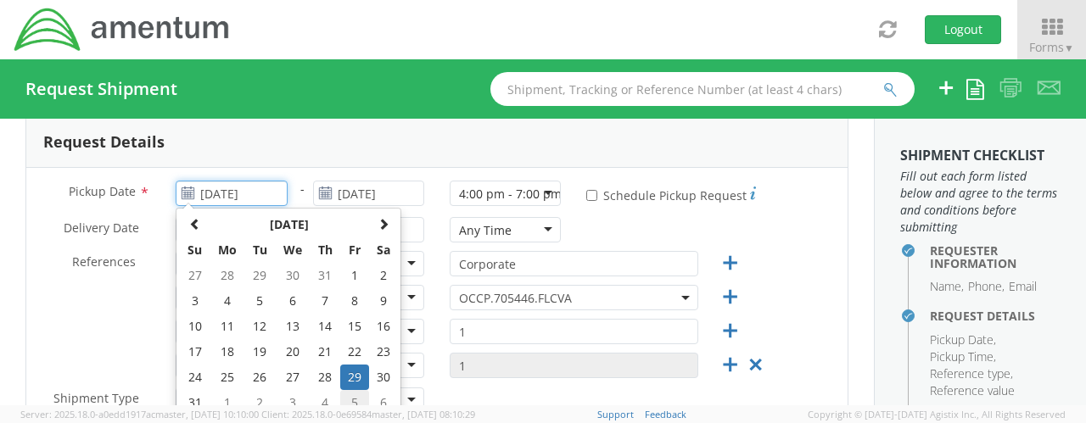
click at [355, 400] on td "5" at bounding box center [354, 402] width 29 height 25
type input "[DATE]"
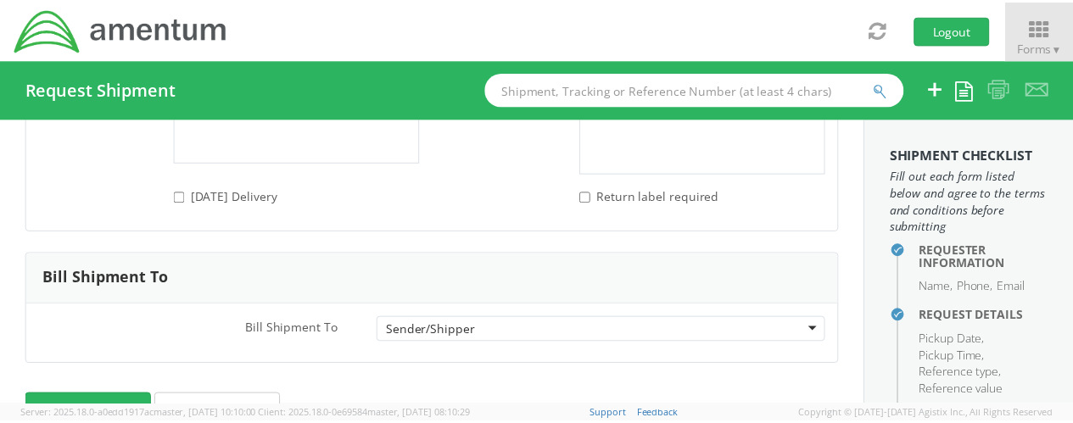
scroll to position [2475, 0]
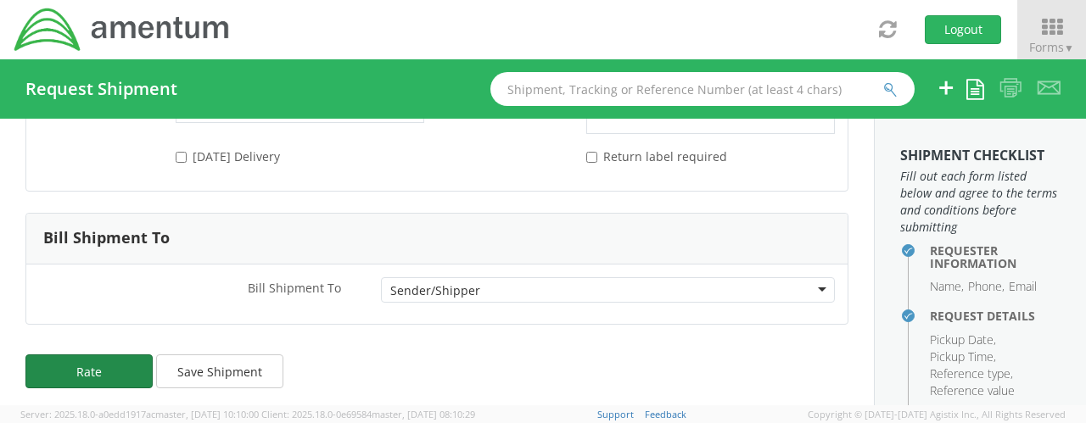
click at [109, 363] on button "Rate" at bounding box center [88, 372] width 127 height 34
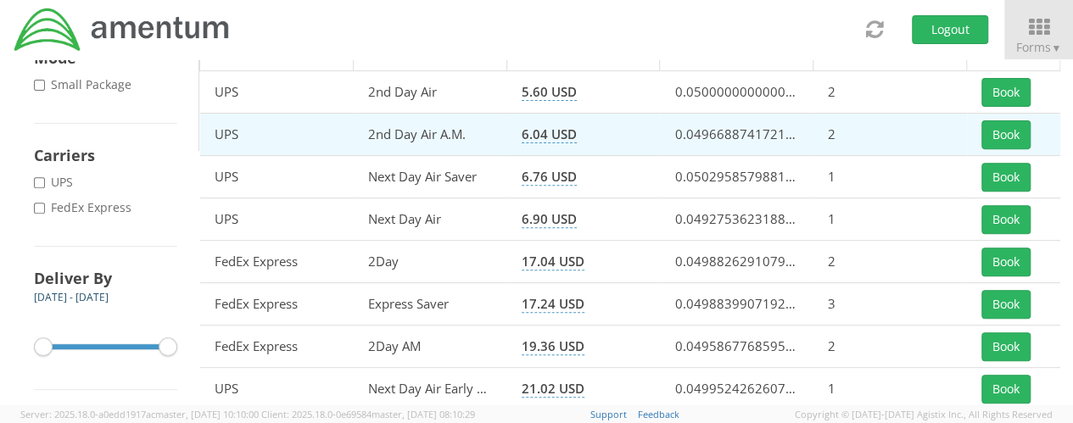
scroll to position [339, 0]
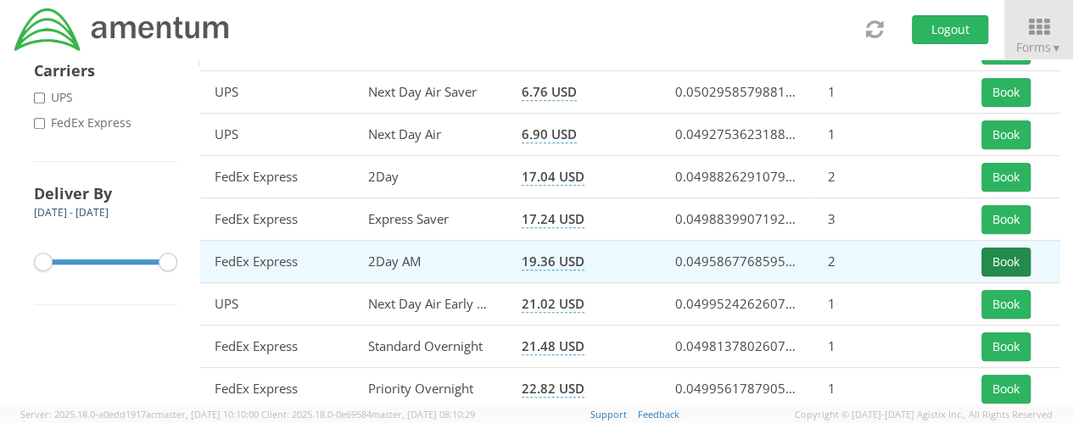
click at [1023, 264] on button "Book" at bounding box center [1006, 262] width 49 height 29
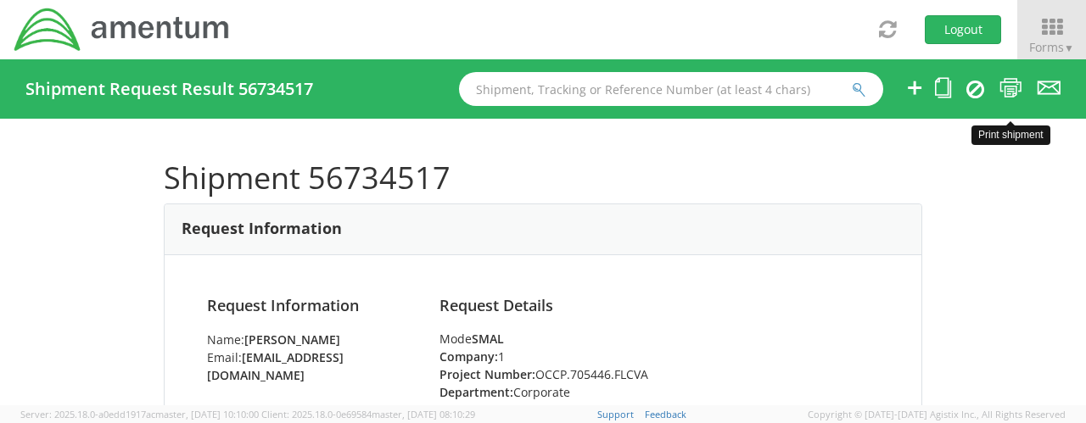
click at [1004, 98] on link at bounding box center [1010, 89] width 23 height 28
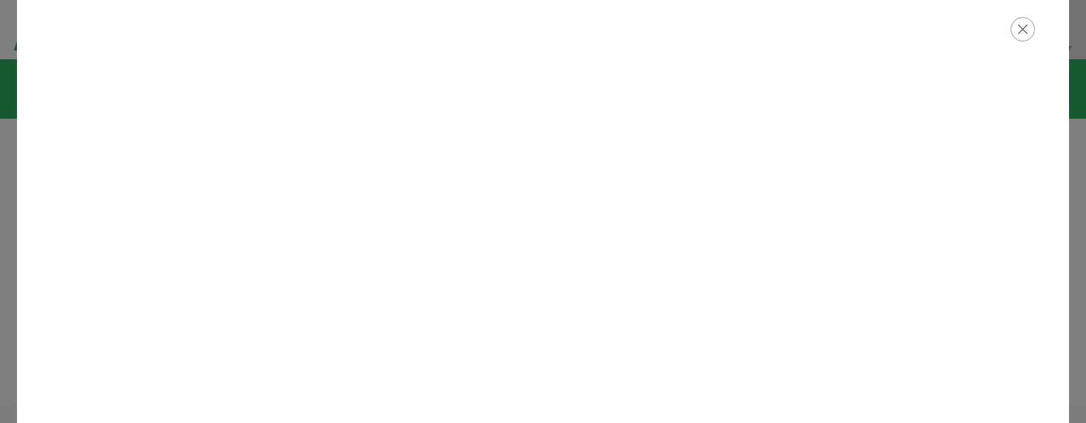
click at [1024, 37] on icon "button" at bounding box center [1022, 29] width 25 height 25
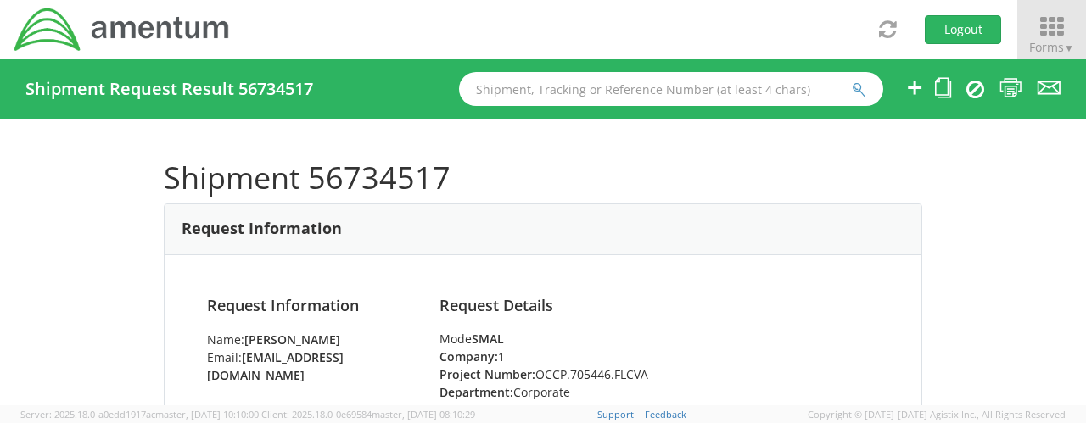
click at [1058, 29] on icon at bounding box center [1051, 27] width 79 height 24
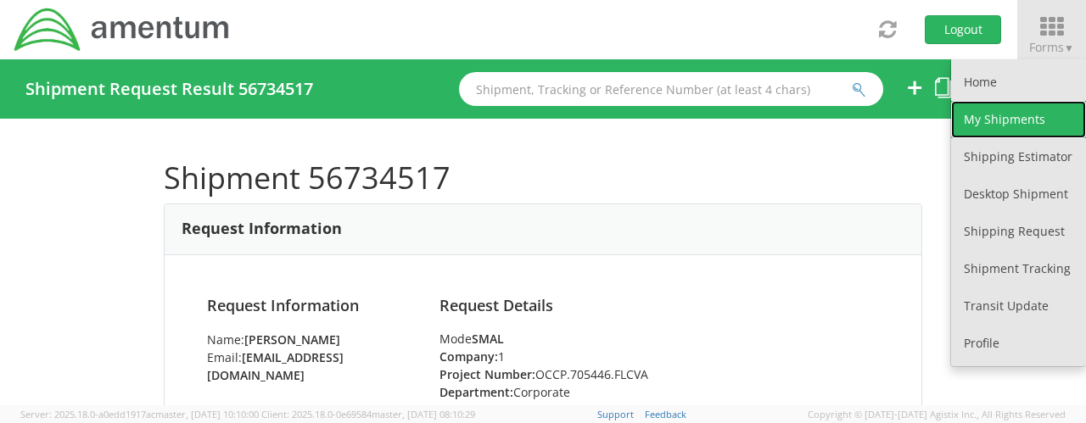
click at [1019, 118] on link "My Shipments" at bounding box center [1018, 119] width 135 height 37
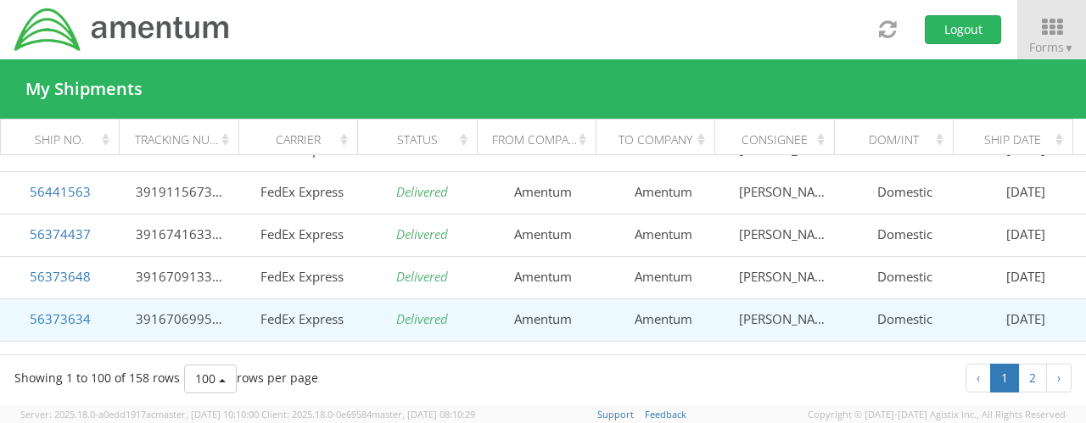
scroll to position [764, 0]
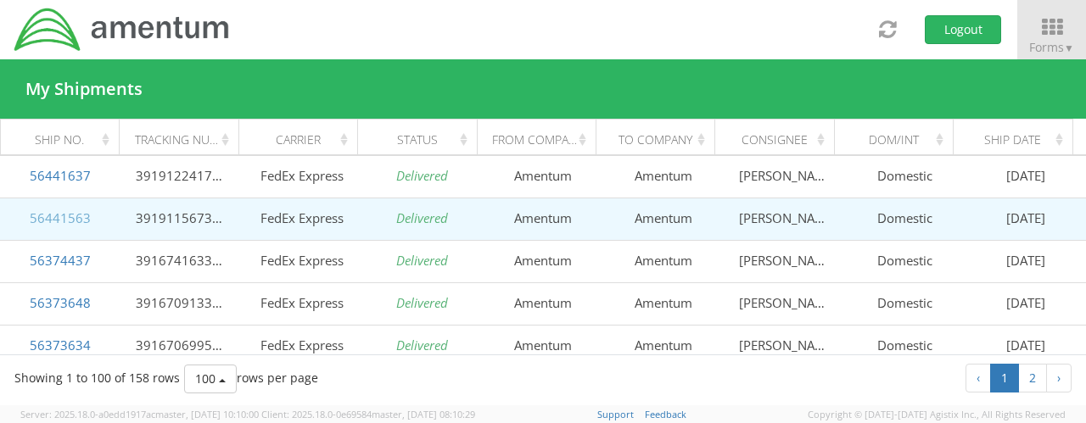
click at [58, 216] on link "56441563" at bounding box center [60, 218] width 61 height 17
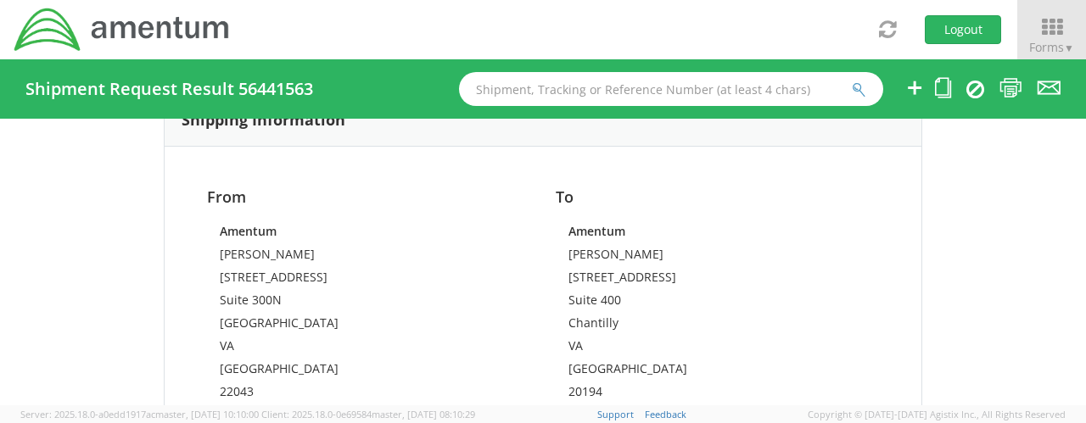
scroll to position [1018, 0]
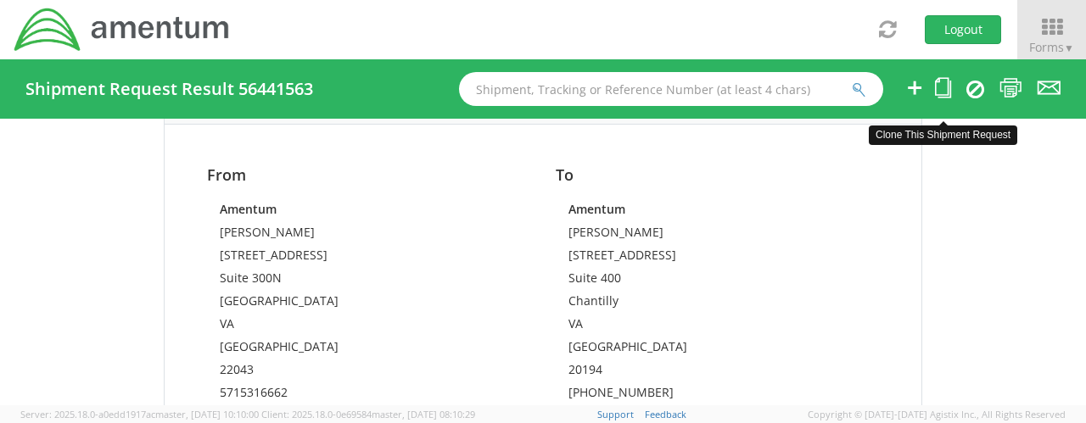
click at [939, 84] on icon at bounding box center [943, 87] width 16 height 21
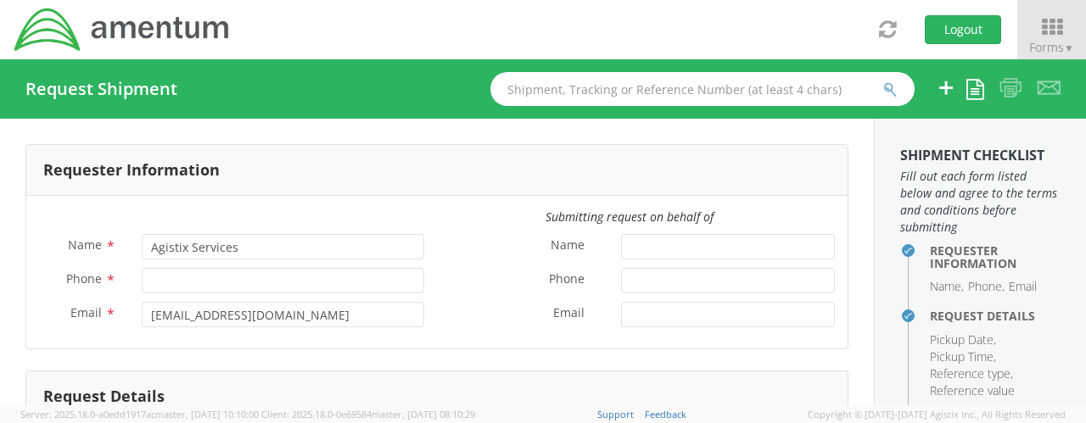
type input "[PERSON_NAME]"
type input "[PHONE_NUMBER]"
type input "[EMAIL_ADDRESS][DOMAIN_NAME]"
type input "[DATE]"
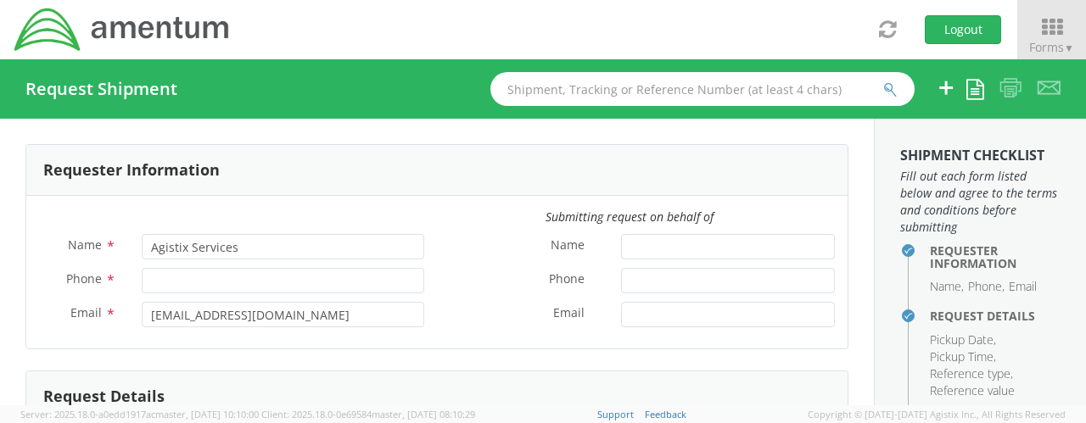
type input "Corporate"
type input "1"
select select
type input "Amentum"
type input "[STREET_ADDRESS]"
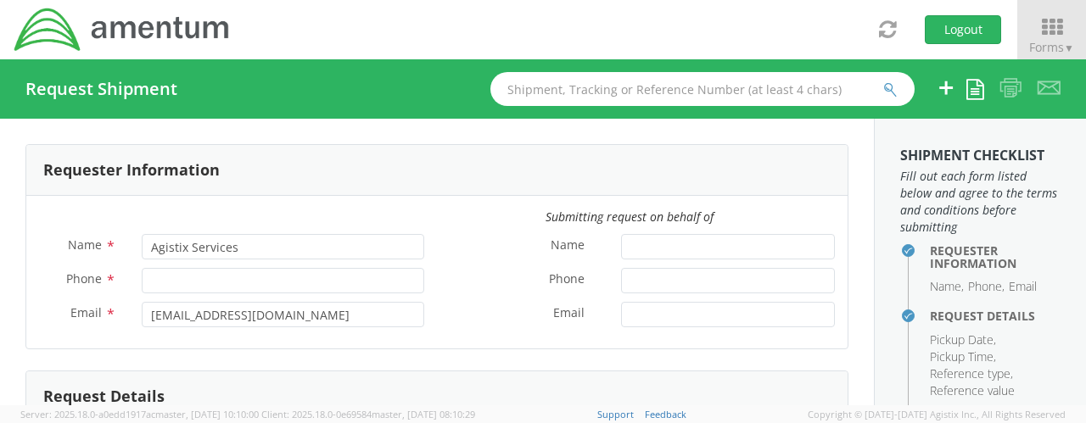
type input "Suite 300N"
type input "[GEOGRAPHIC_DATA]"
type input "22043"
type input "[PERSON_NAME]"
type input "5715316662"
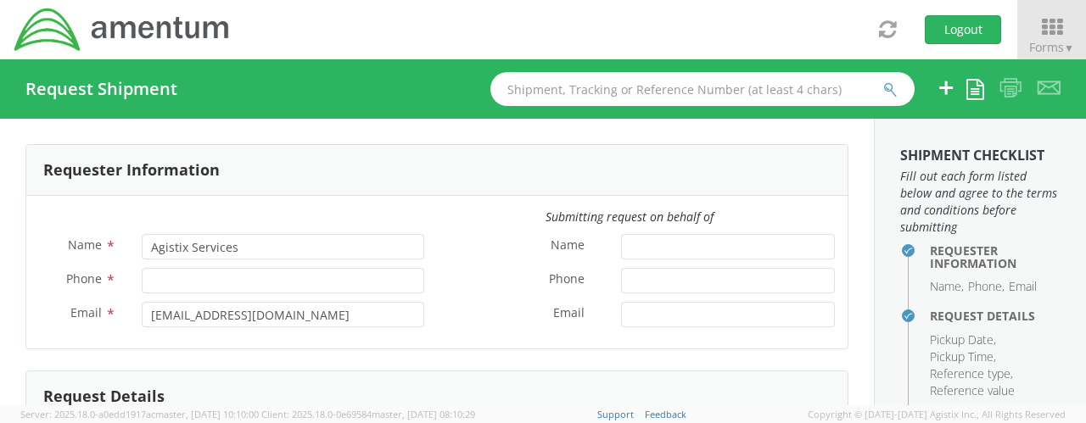
select select
type input "Amentum"
type input "[STREET_ADDRESS]"
type input "Suite 400"
type input "Chantilly"
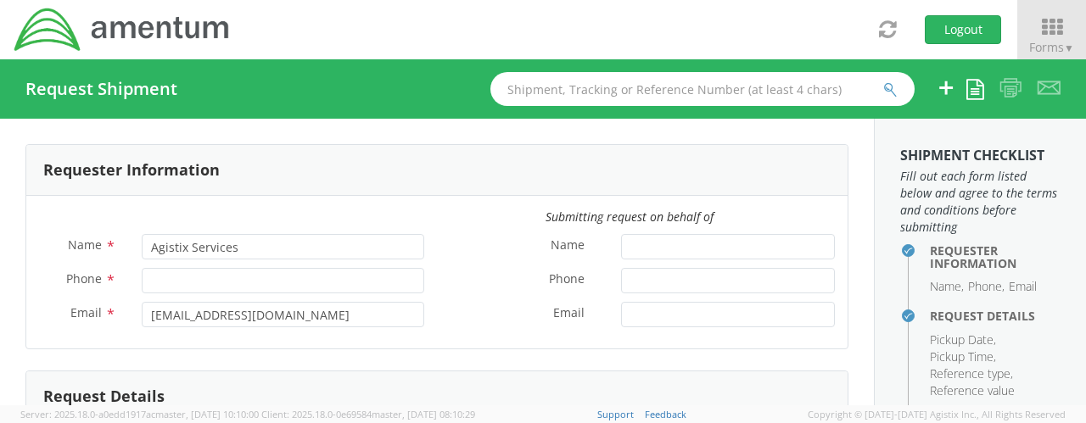
type input "20194"
type input "[PERSON_NAME]"
type input "[PHONE_NUMBER]"
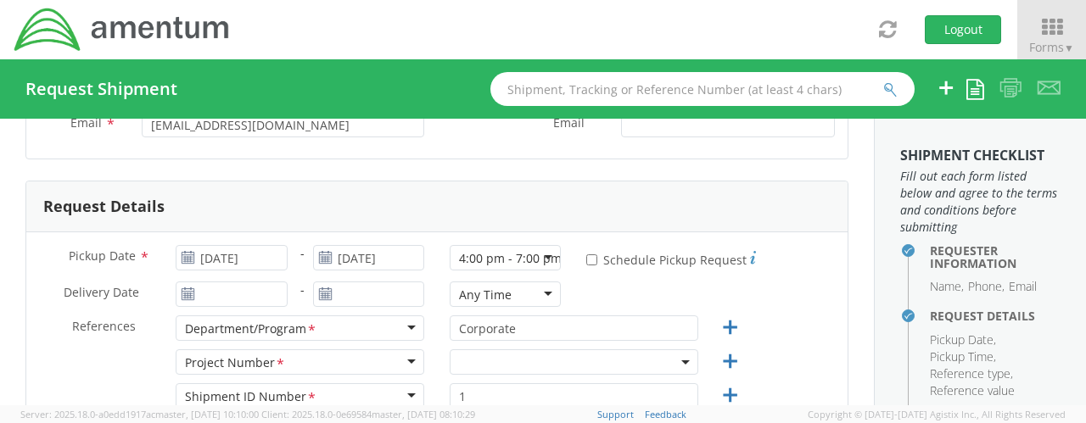
scroll to position [255, 0]
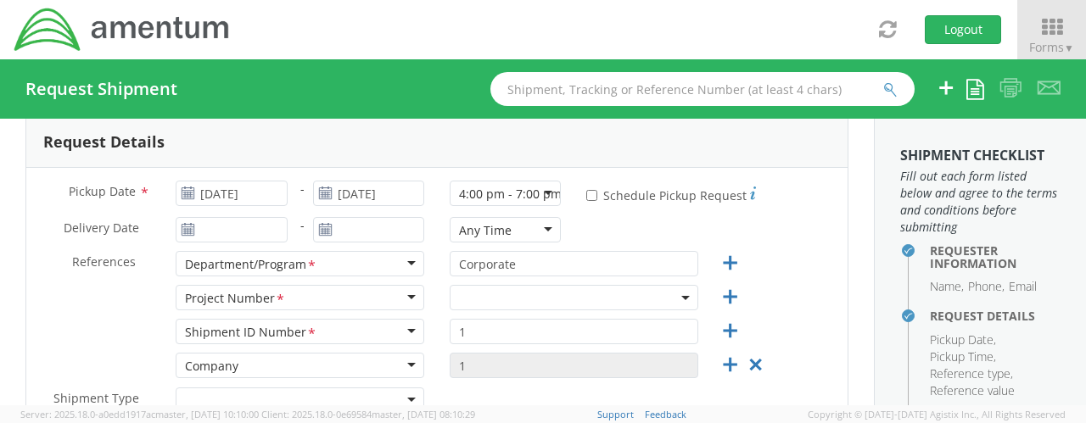
select select "OCCP.705446.FLCVA"
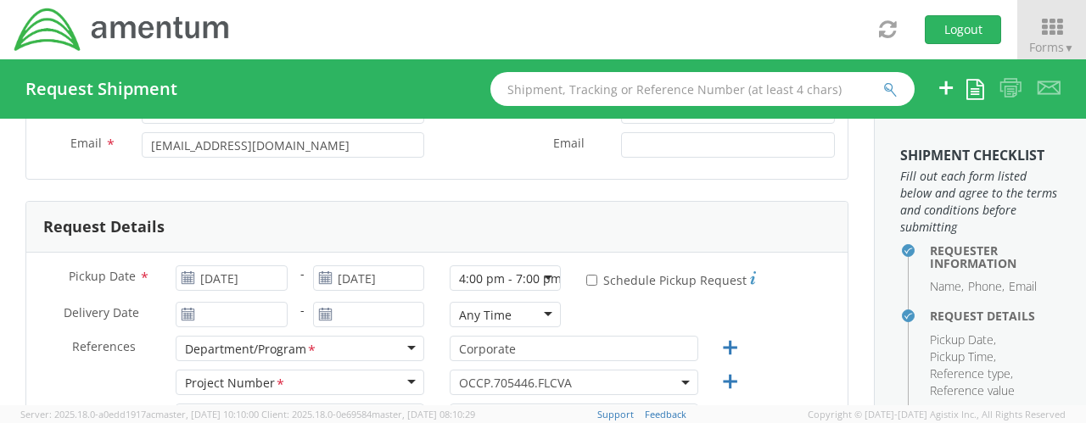
click at [669, 378] on span "OCCP.705446.FLCVA" at bounding box center [574, 383] width 230 height 16
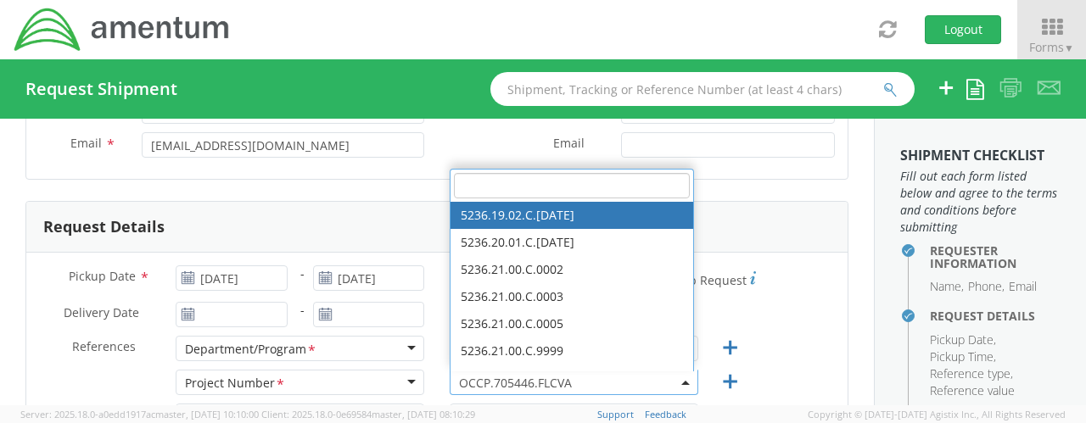
click at [497, 182] on input "search" at bounding box center [572, 185] width 236 height 25
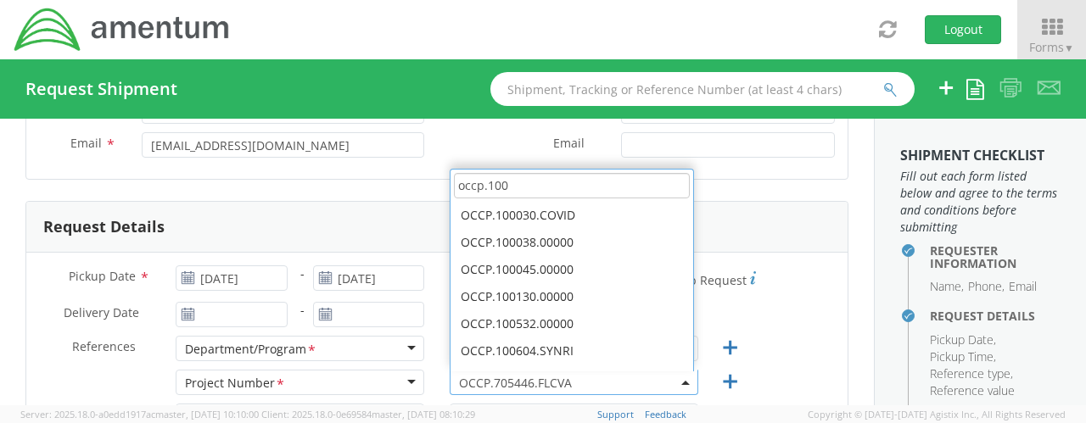
scroll to position [0, 0]
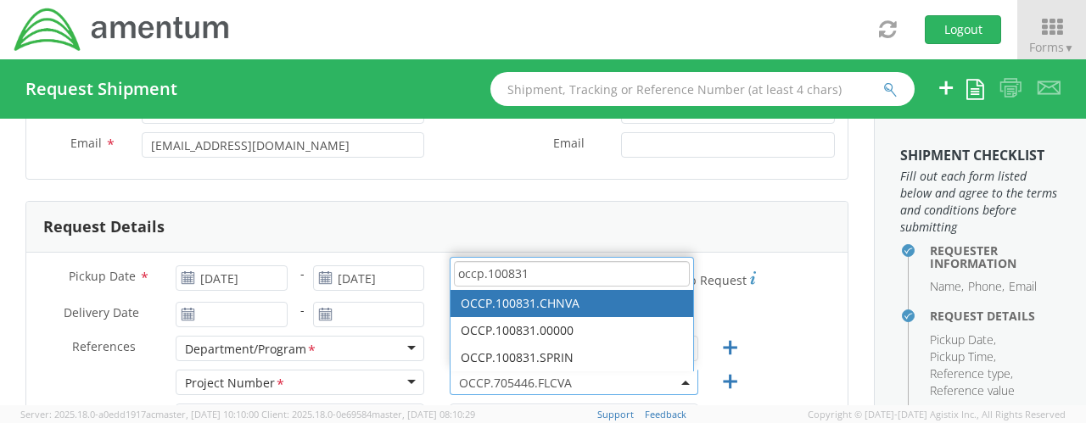
type input "occp.100831"
select select "OCCP.100831.CHNVA"
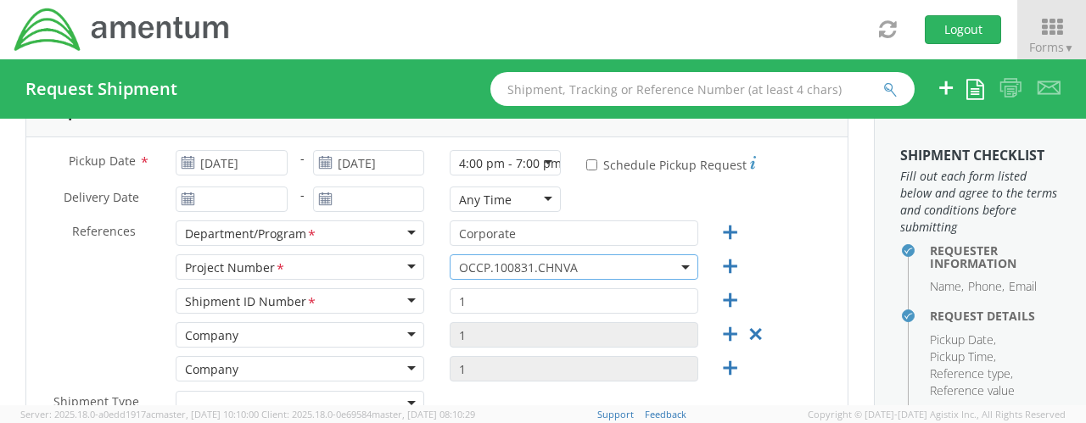
scroll to position [339, 0]
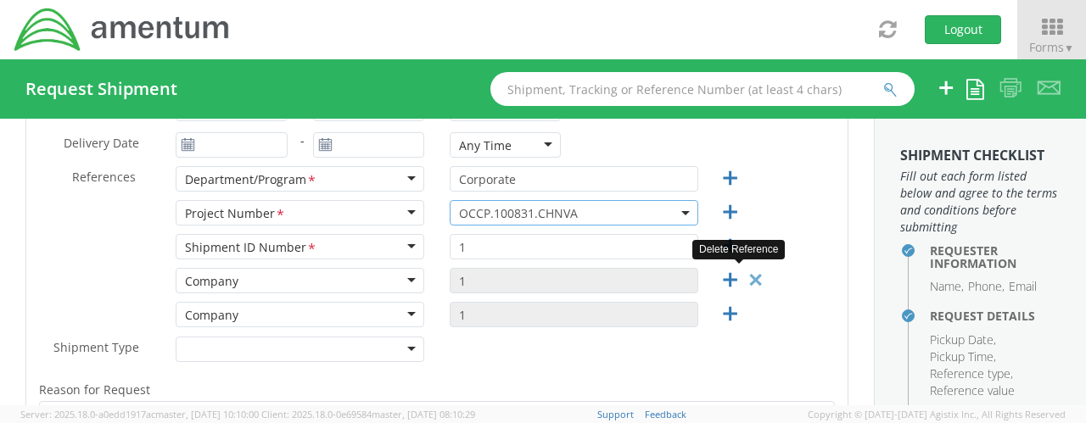
click at [752, 277] on icon at bounding box center [755, 280] width 21 height 21
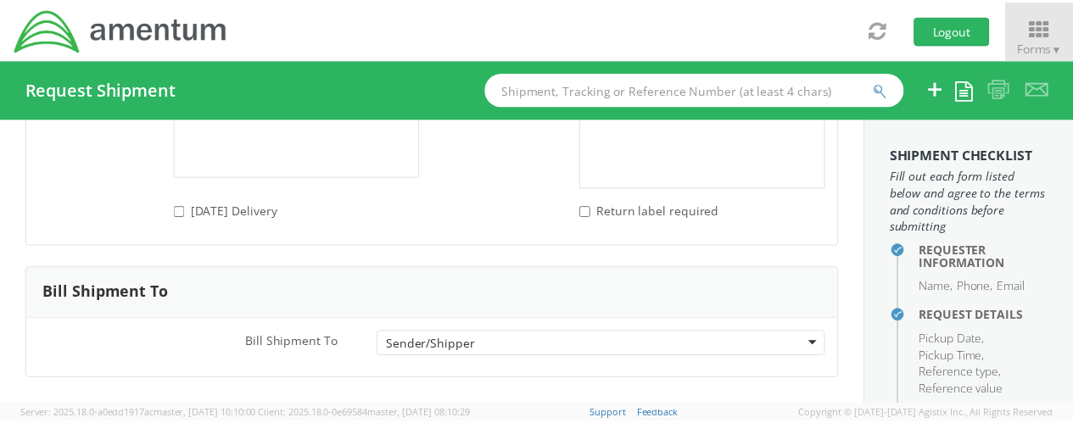
scroll to position [2475, 0]
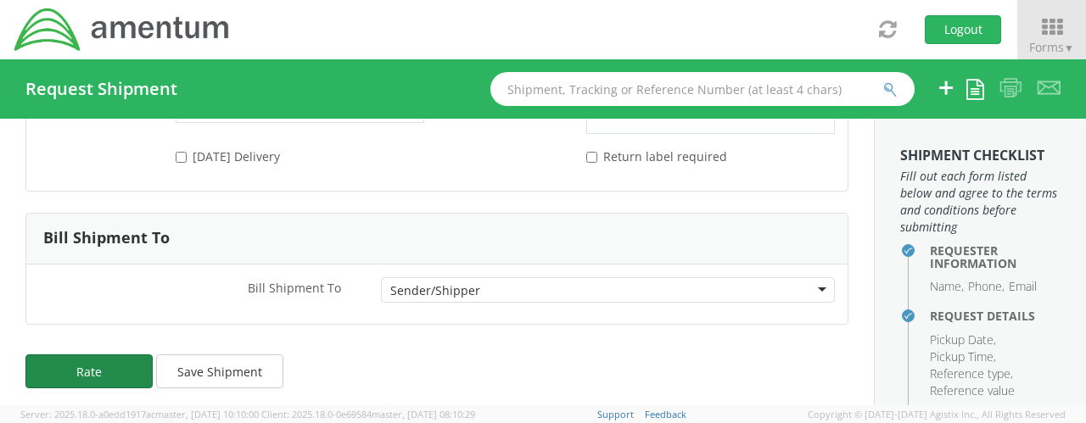
click at [85, 365] on button "Rate" at bounding box center [88, 372] width 127 height 34
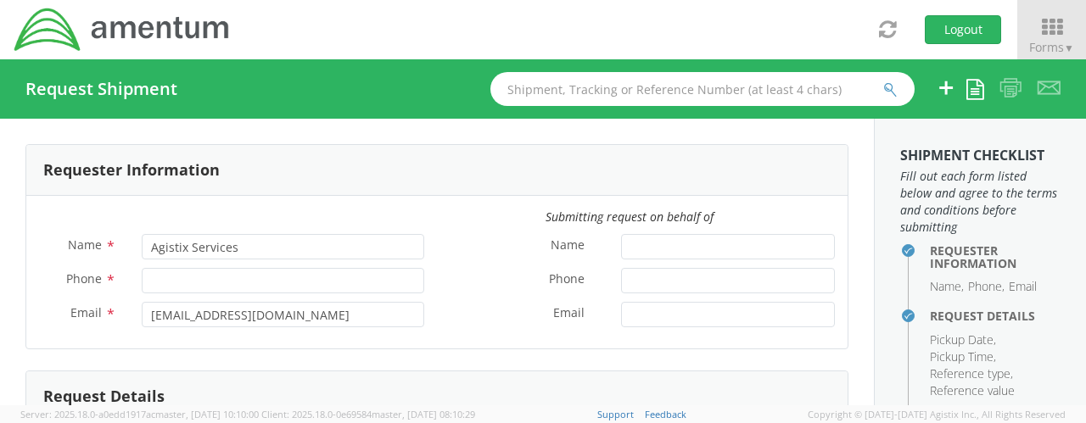
type input "[PERSON_NAME]"
type input "[PHONE_NUMBER]"
type input "[EMAIL_ADDRESS][DOMAIN_NAME]"
type input "[DATE]"
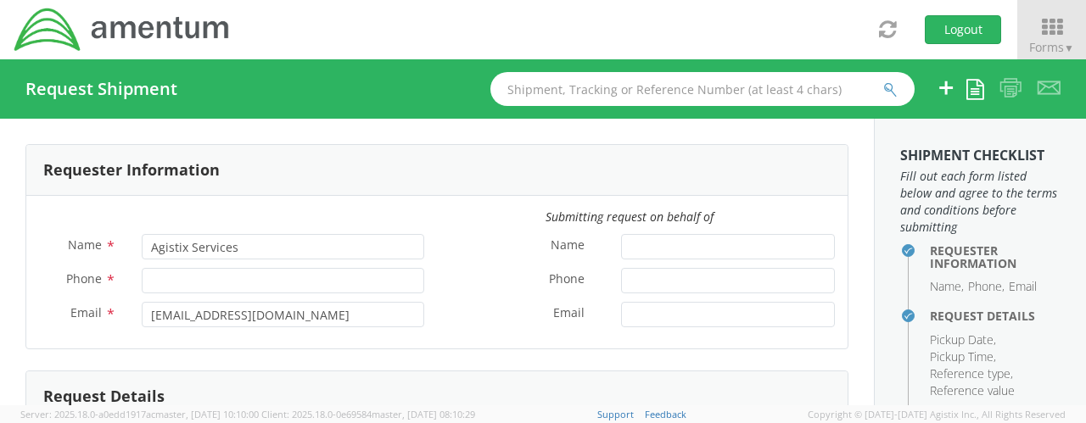
type input "Corporate"
type input "1"
select select
type input "Amentum"
type input "[STREET_ADDRESS]"
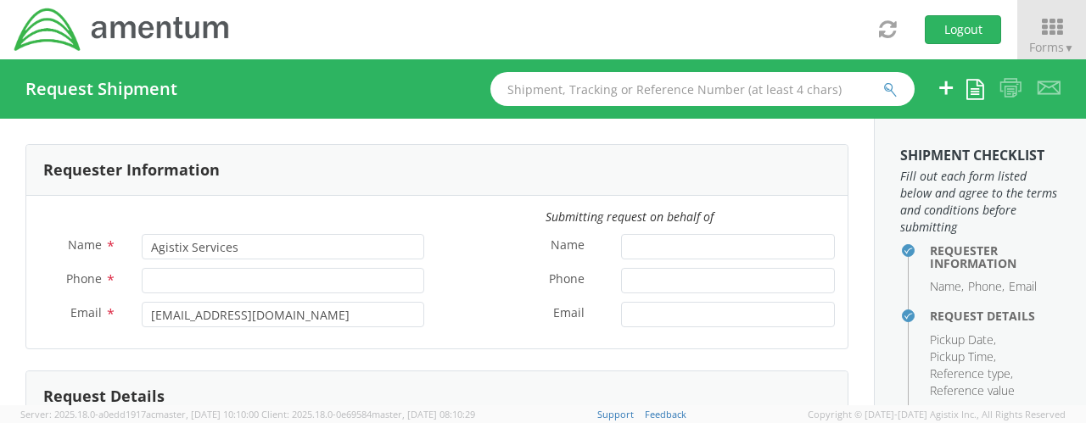
type input "Suite 300N"
type input "[GEOGRAPHIC_DATA]"
type input "22043"
type input "[PERSON_NAME]"
type input "5715316662"
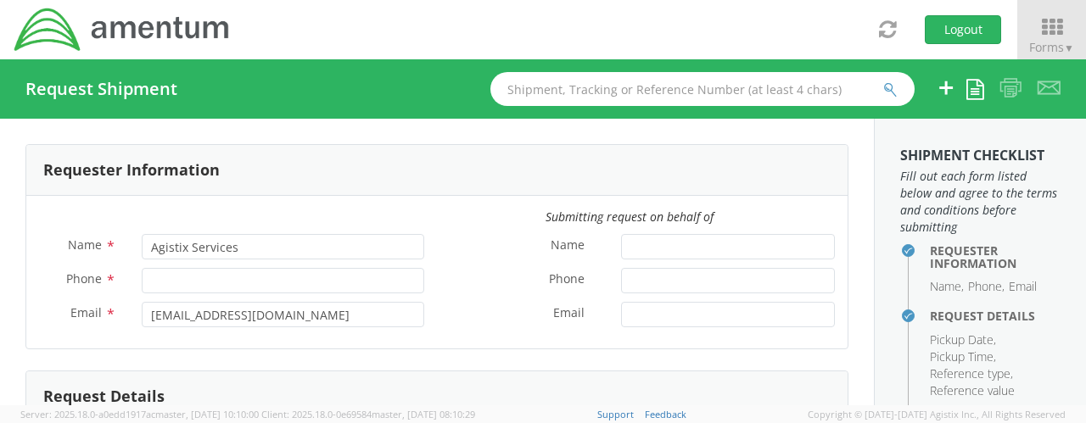
select select
type input "Amentum"
type input "[STREET_ADDRESS]"
type input "Suite 400"
type input "Chantilly"
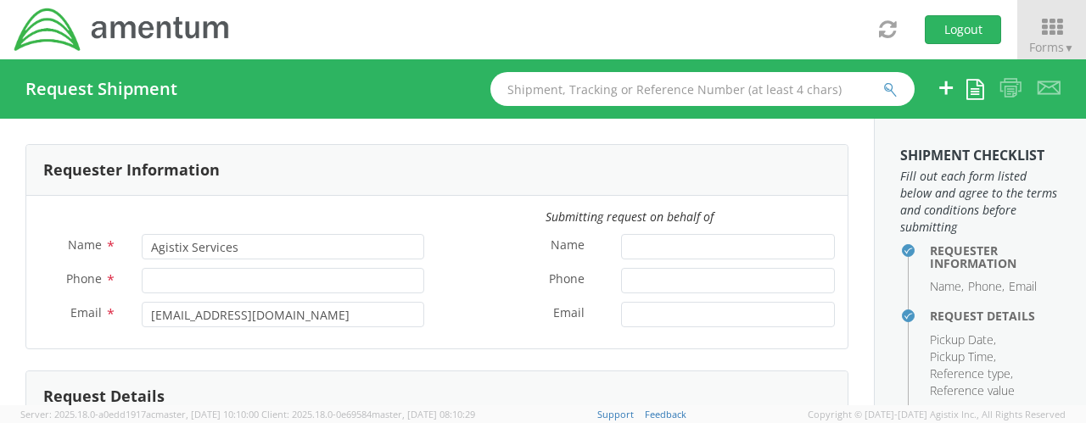
type input "20194"
type input "[PERSON_NAME]"
type input "[PHONE_NUMBER]"
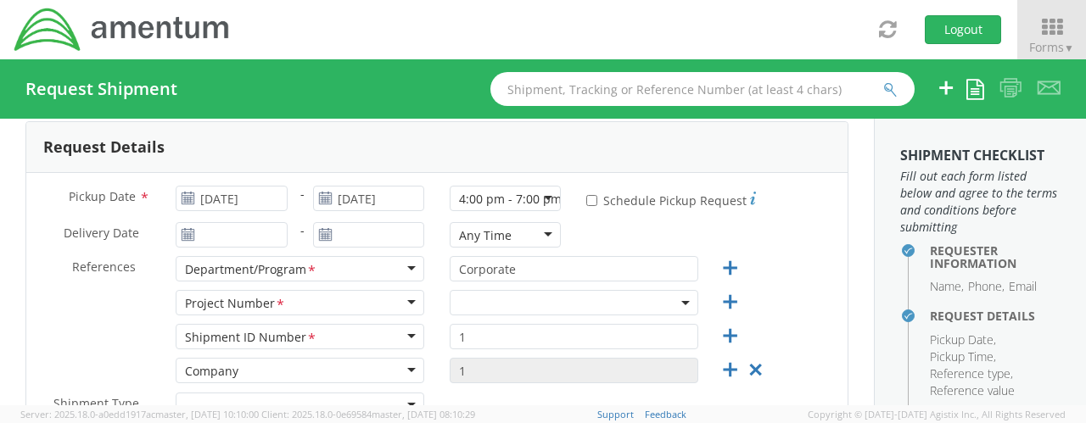
scroll to position [339, 0]
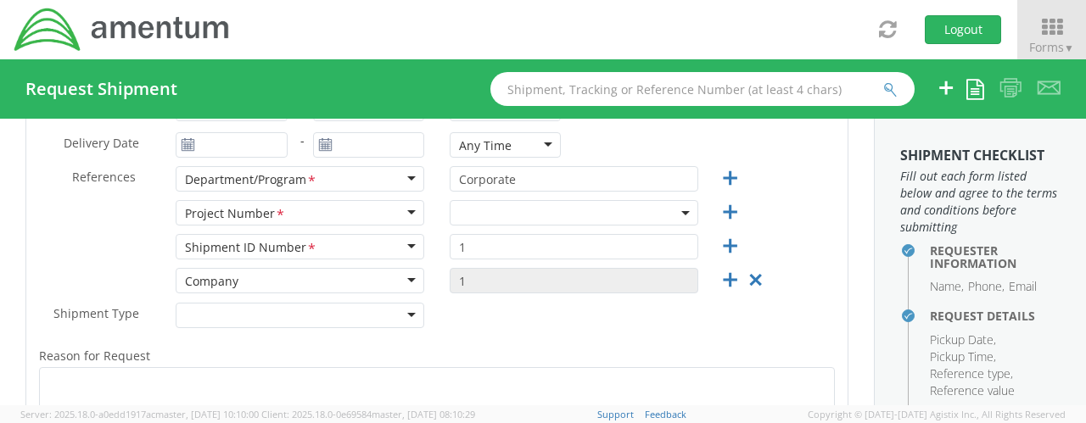
select select "OCCP.705446.FLCVA"
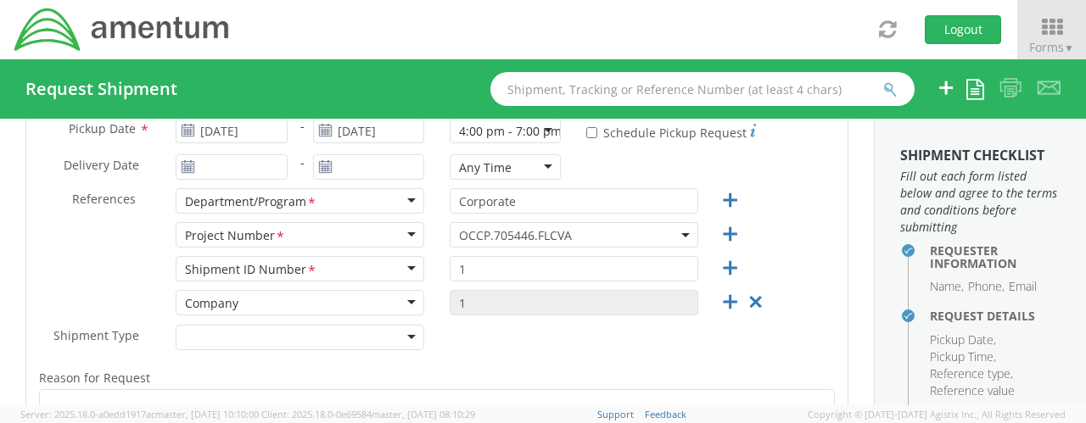
scroll to position [255, 0]
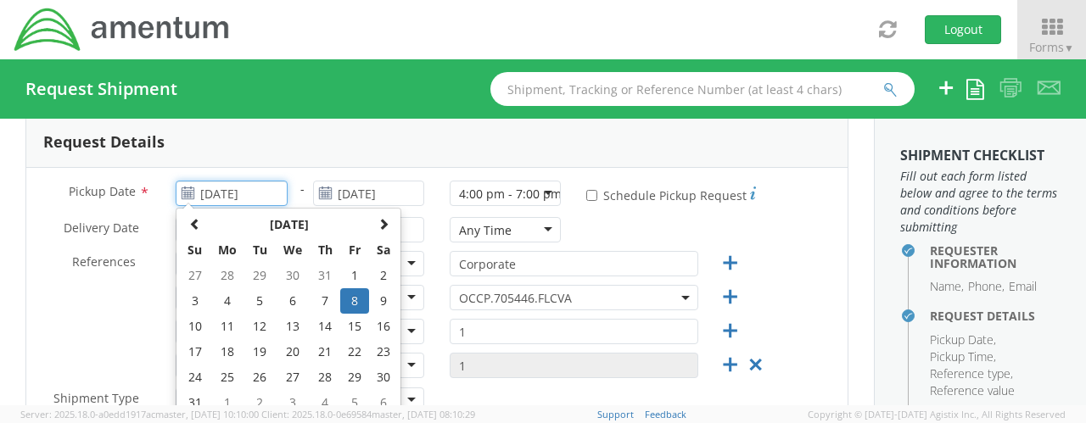
click at [254, 193] on input "[DATE]" at bounding box center [231, 193] width 111 height 25
click at [353, 395] on td "5" at bounding box center [354, 402] width 29 height 25
type input "[DATE]"
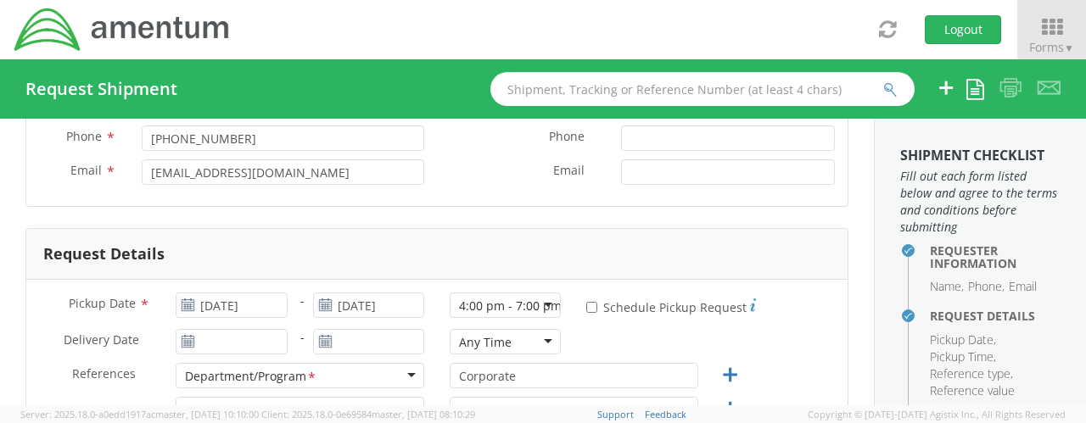
scroll to position [170, 0]
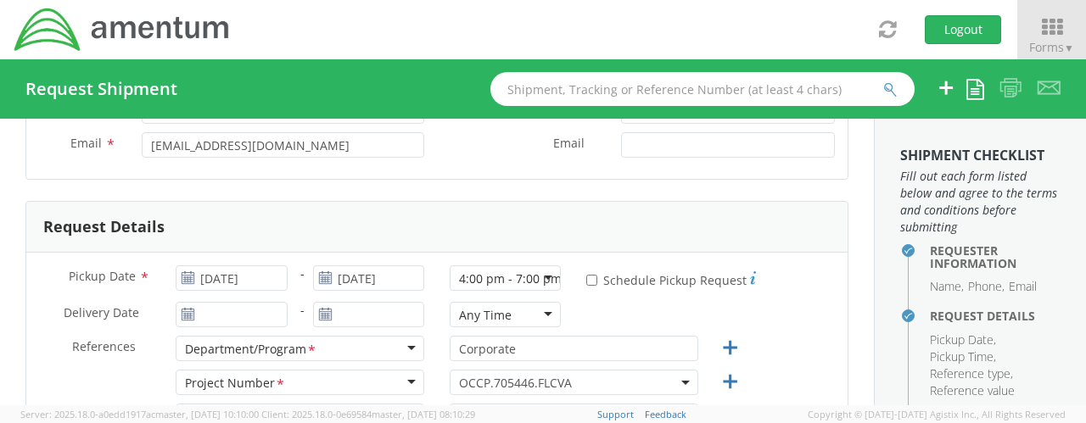
click at [670, 384] on span "OCCP.705446.FLCVA" at bounding box center [574, 383] width 230 height 16
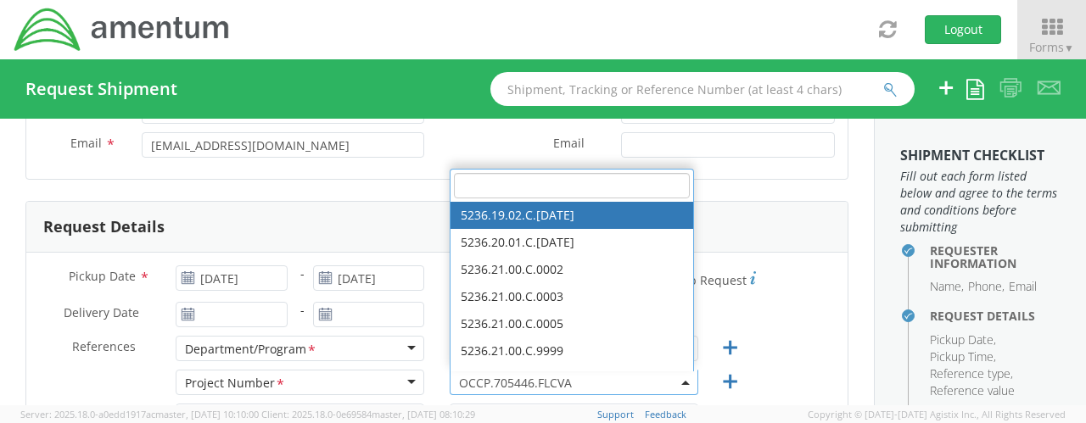
click at [521, 189] on input "search" at bounding box center [572, 185] width 236 height 25
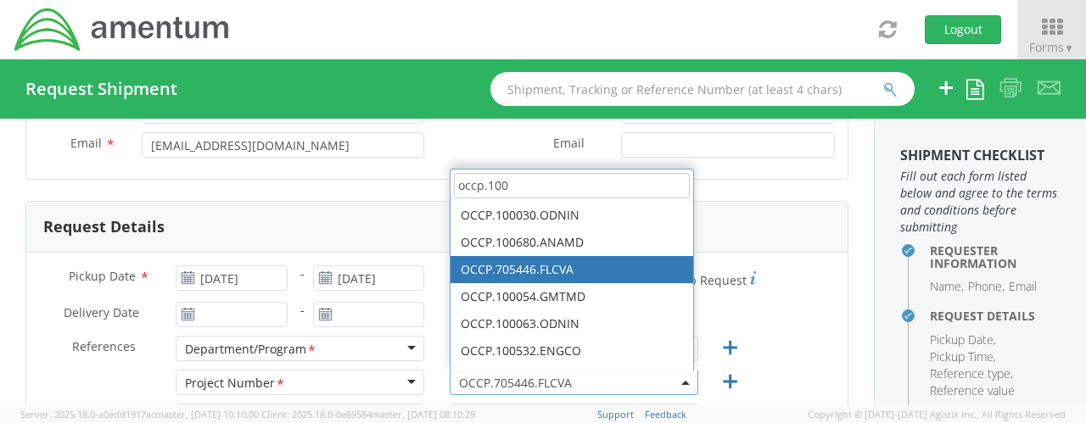
scroll to position [0, 0]
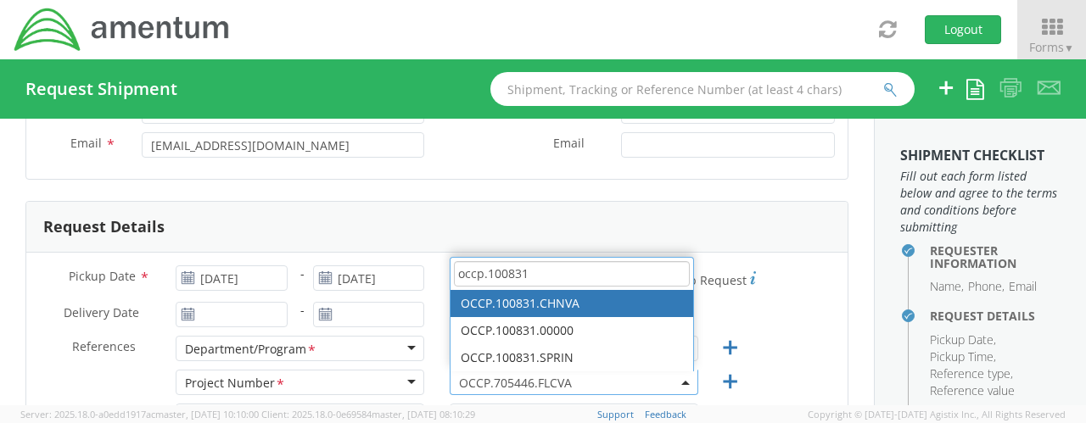
type input "occp.100831"
select select "OCCP.100831.CHNVA"
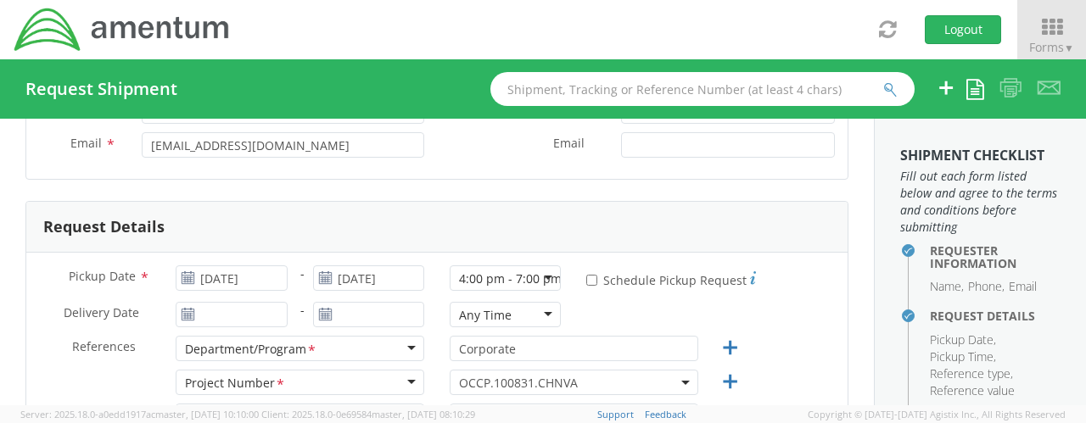
click at [570, 213] on div "Request Details" at bounding box center [436, 227] width 821 height 51
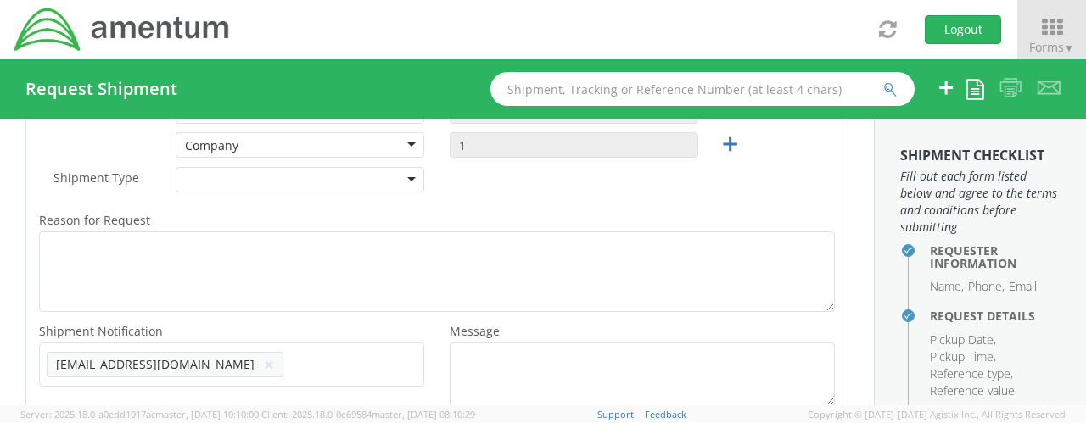
scroll to position [339, 0]
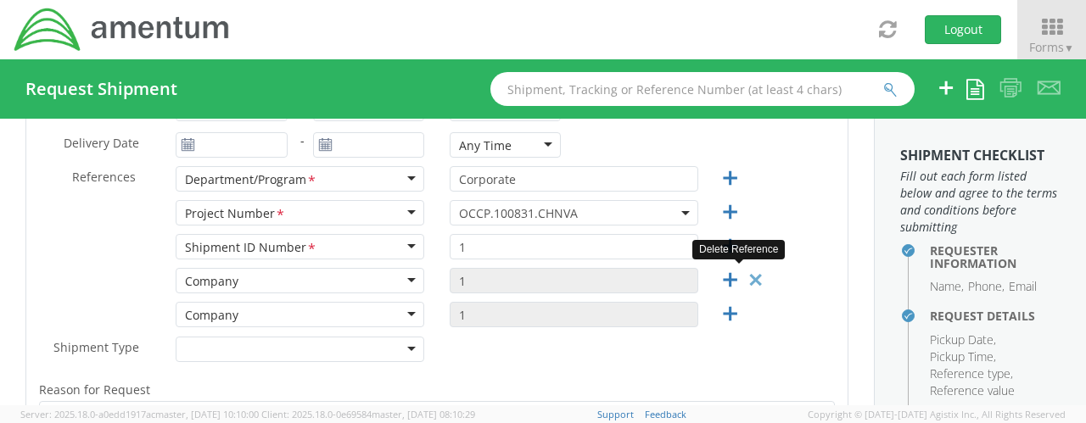
click at [748, 279] on icon at bounding box center [755, 280] width 21 height 21
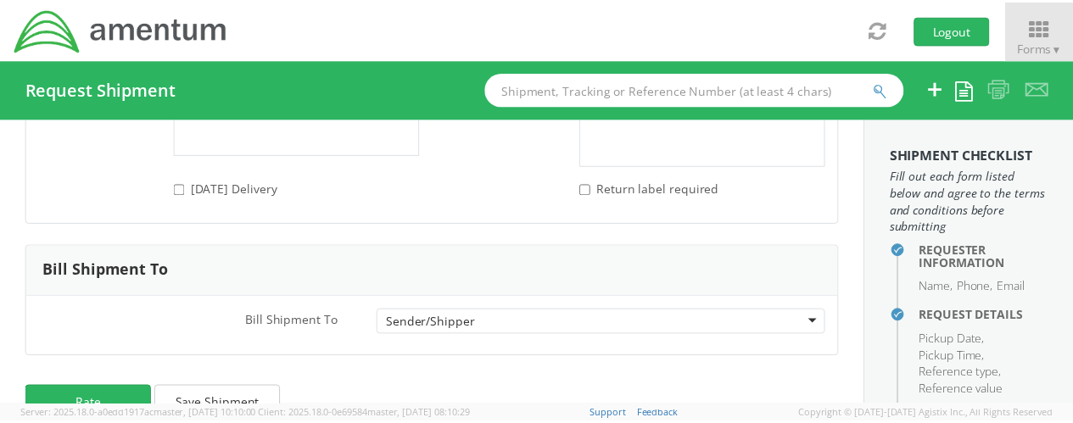
scroll to position [2475, 0]
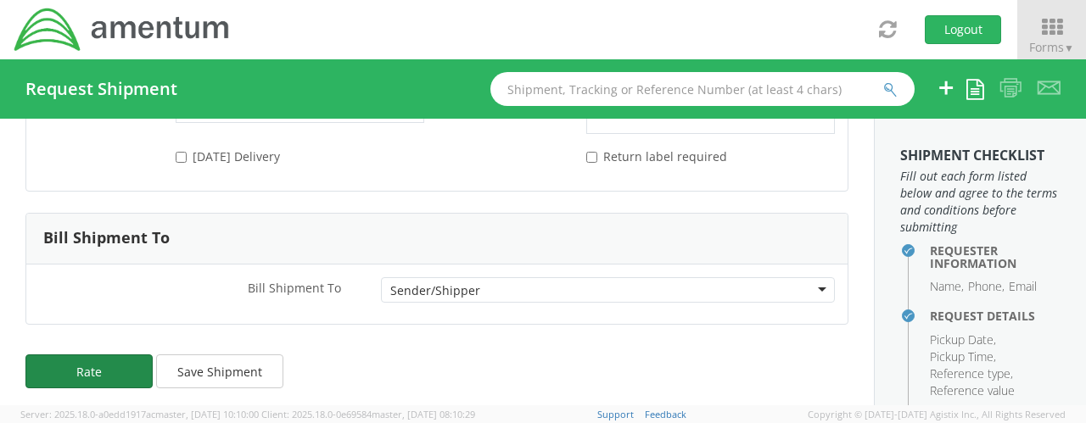
click at [117, 361] on button "Rate" at bounding box center [88, 372] width 127 height 34
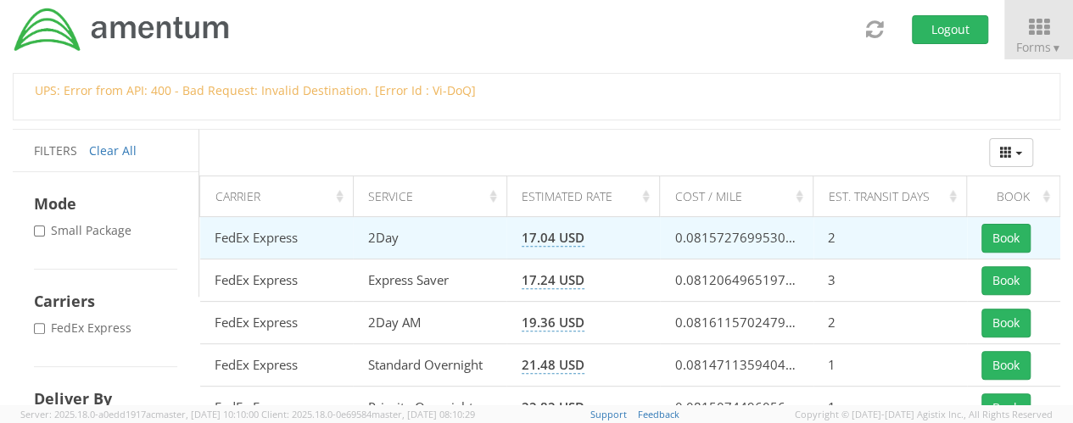
scroll to position [249, 0]
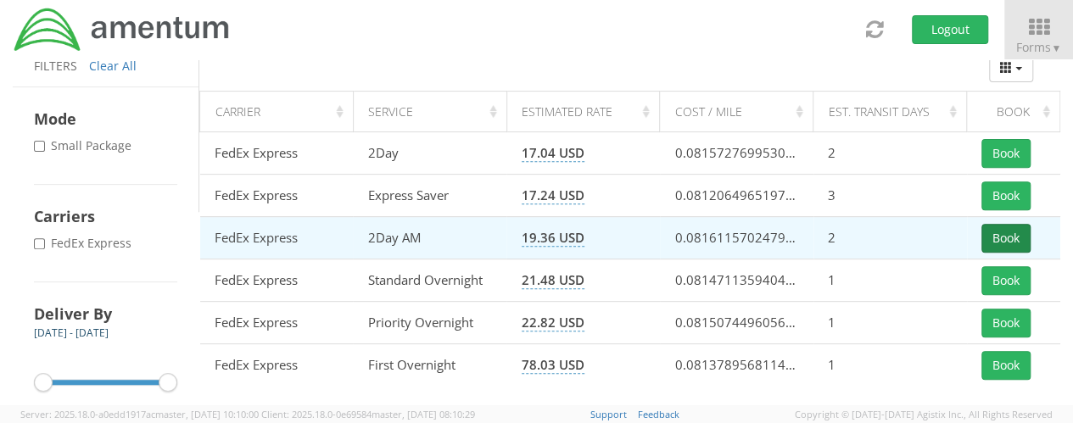
click at [1003, 239] on button "Book" at bounding box center [1006, 238] width 49 height 29
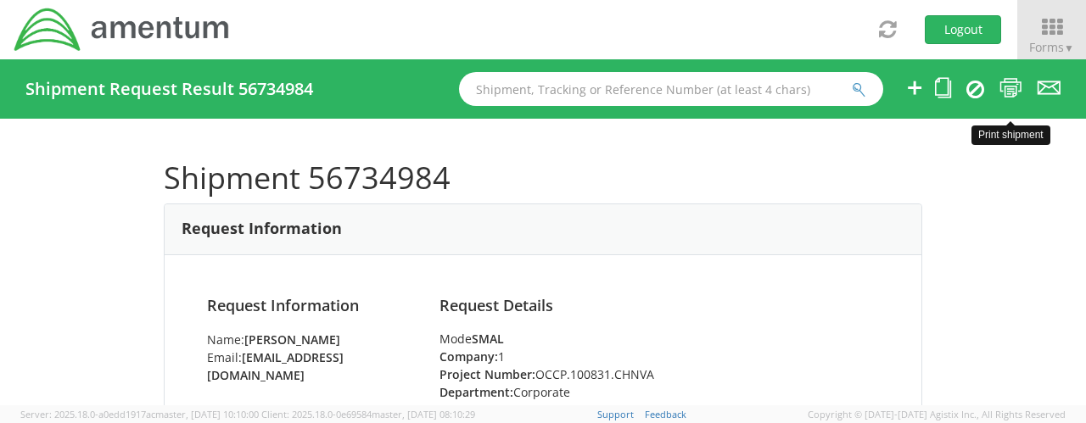
click at [1009, 90] on icon at bounding box center [1010, 87] width 23 height 21
